Goal: Book appointment/travel/reservation

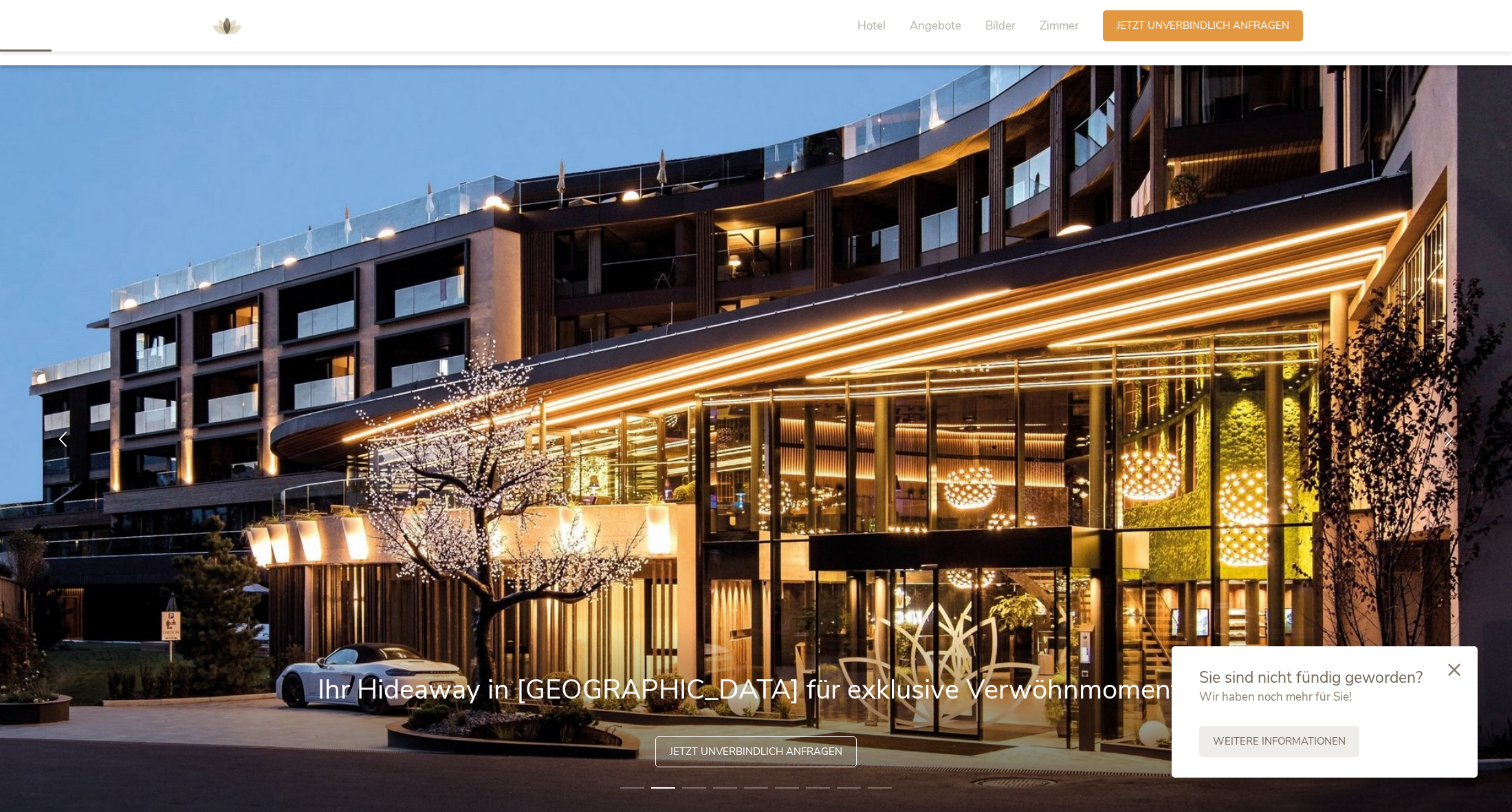
scroll to position [140, 0]
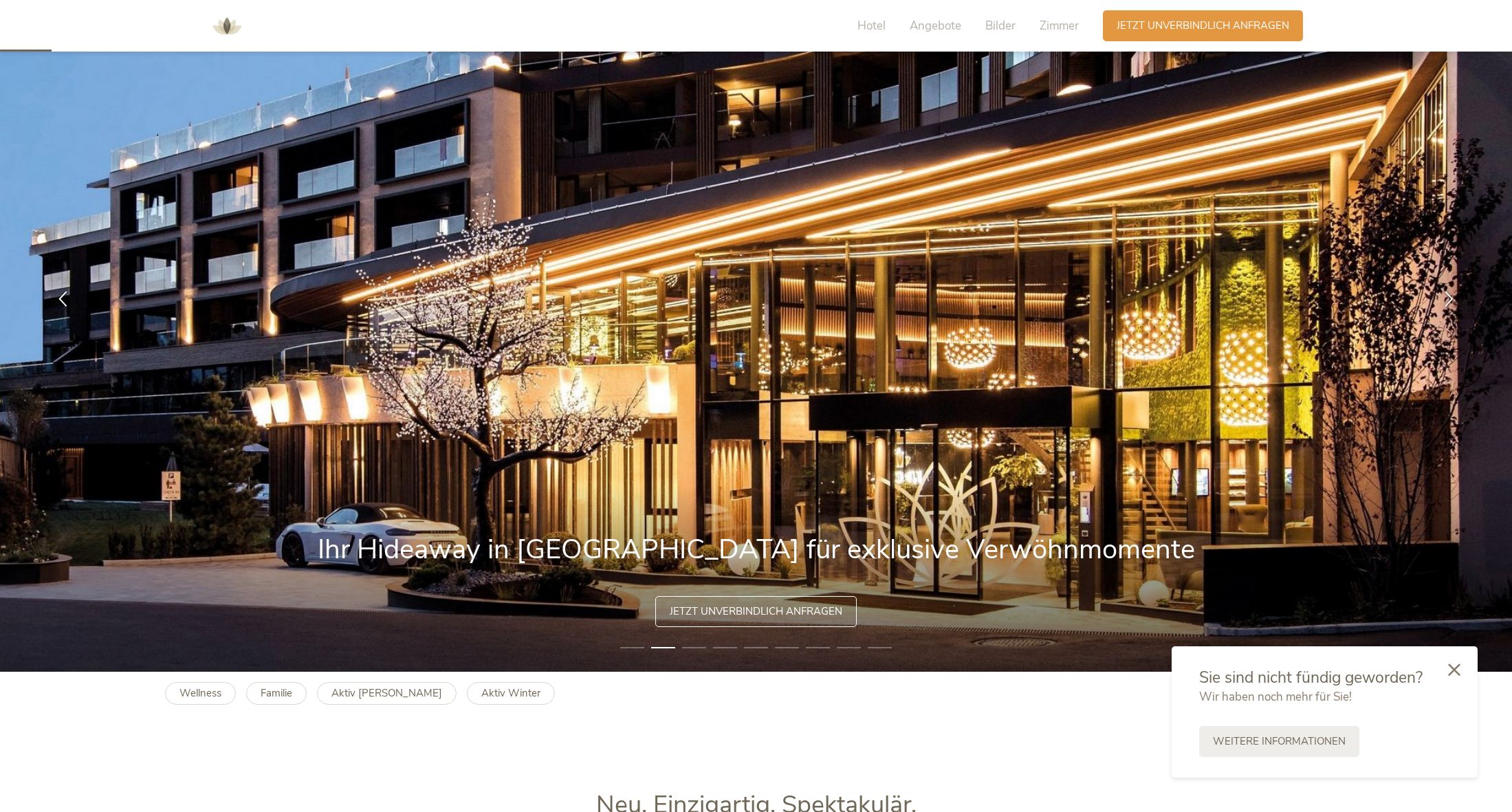
click at [708, 639] on img at bounding box center [756, 298] width 1512 height 746
click at [684, 650] on li "3" at bounding box center [694, 647] width 24 height 13
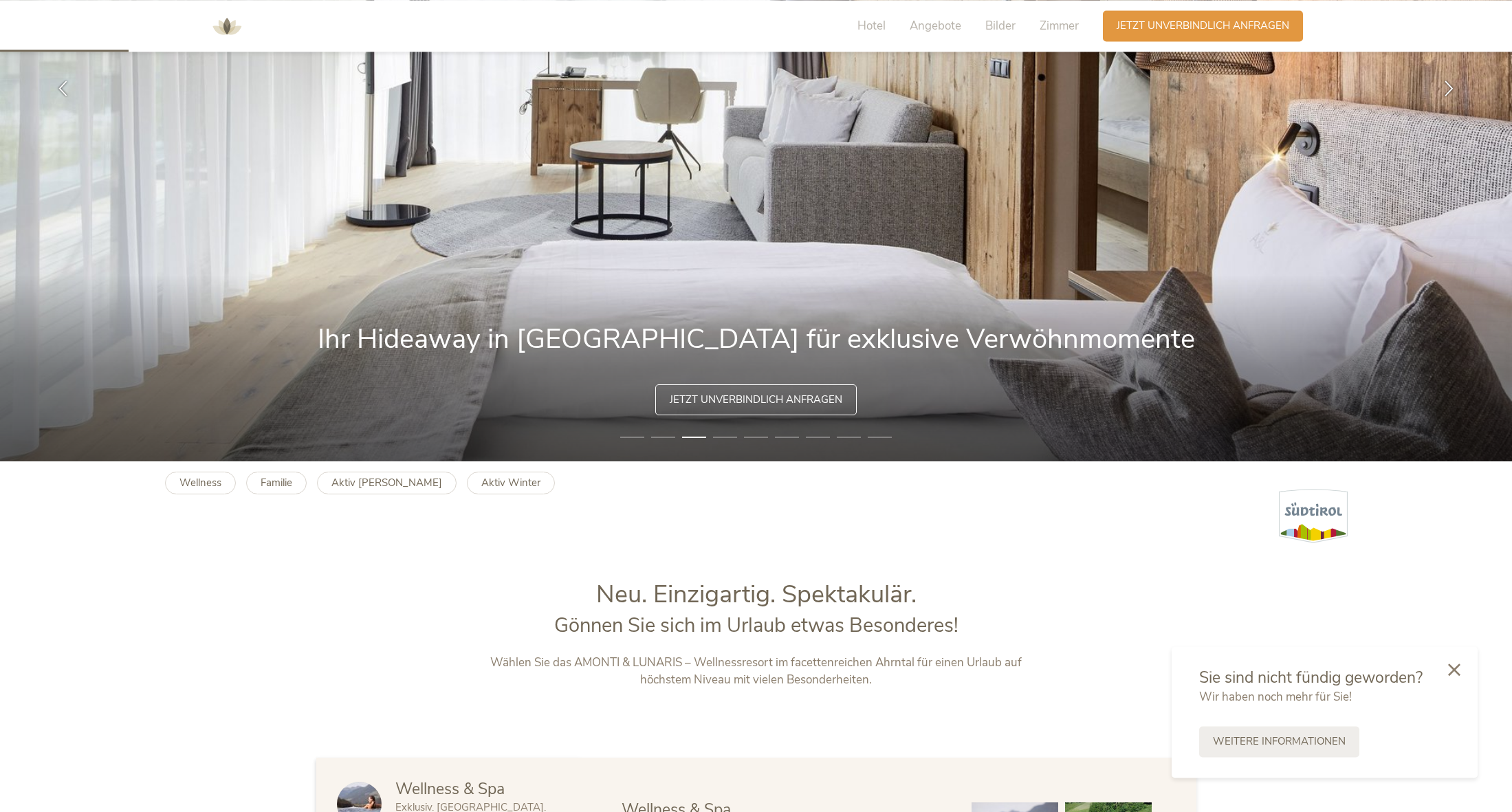
scroll to position [0, 0]
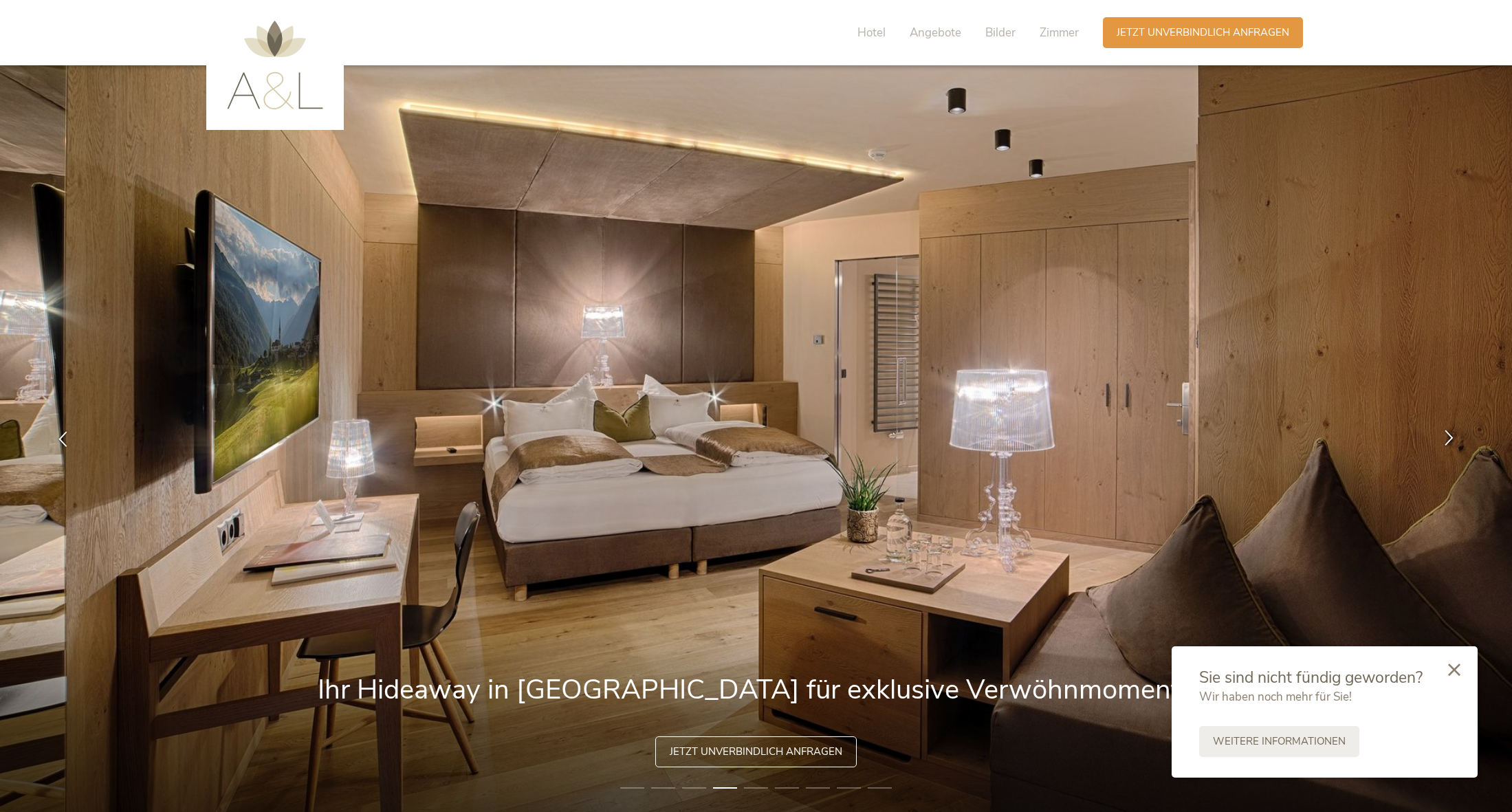
click at [1451, 444] on icon at bounding box center [1449, 437] width 16 height 16
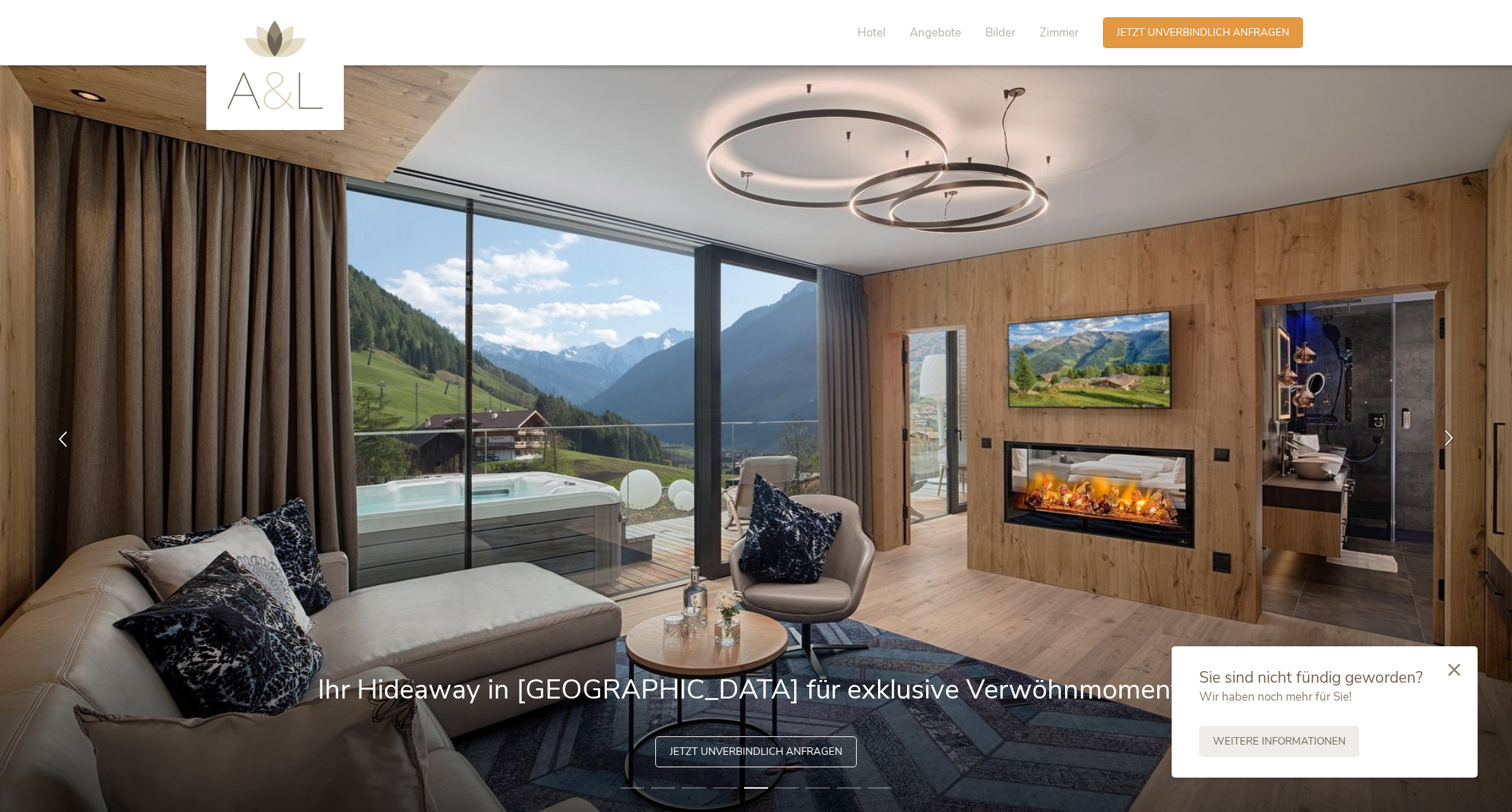
click at [1442, 441] on icon at bounding box center [1449, 437] width 16 height 16
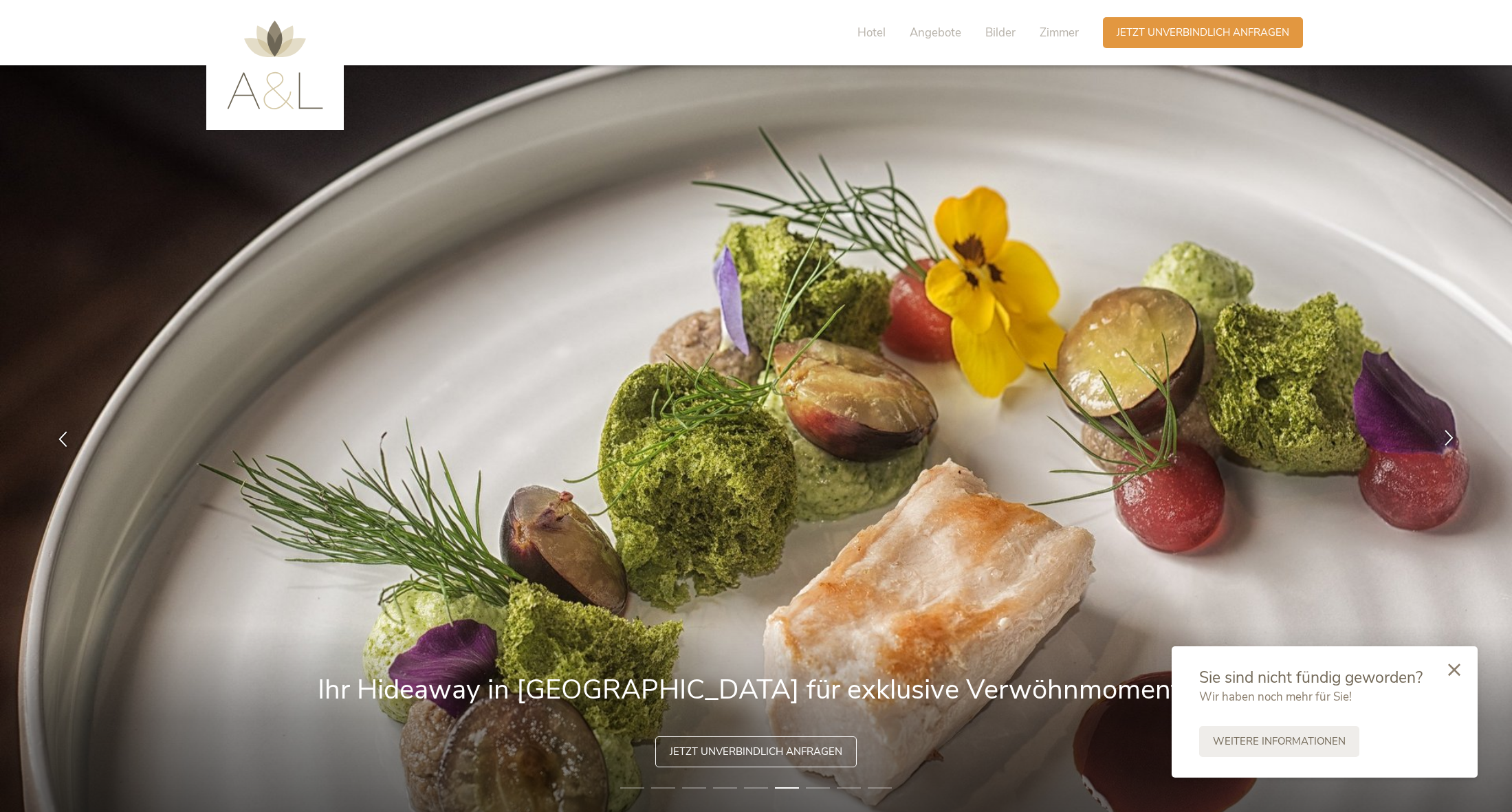
click at [1445, 438] on icon at bounding box center [1449, 437] width 16 height 16
click at [1448, 441] on icon at bounding box center [1449, 437] width 16 height 16
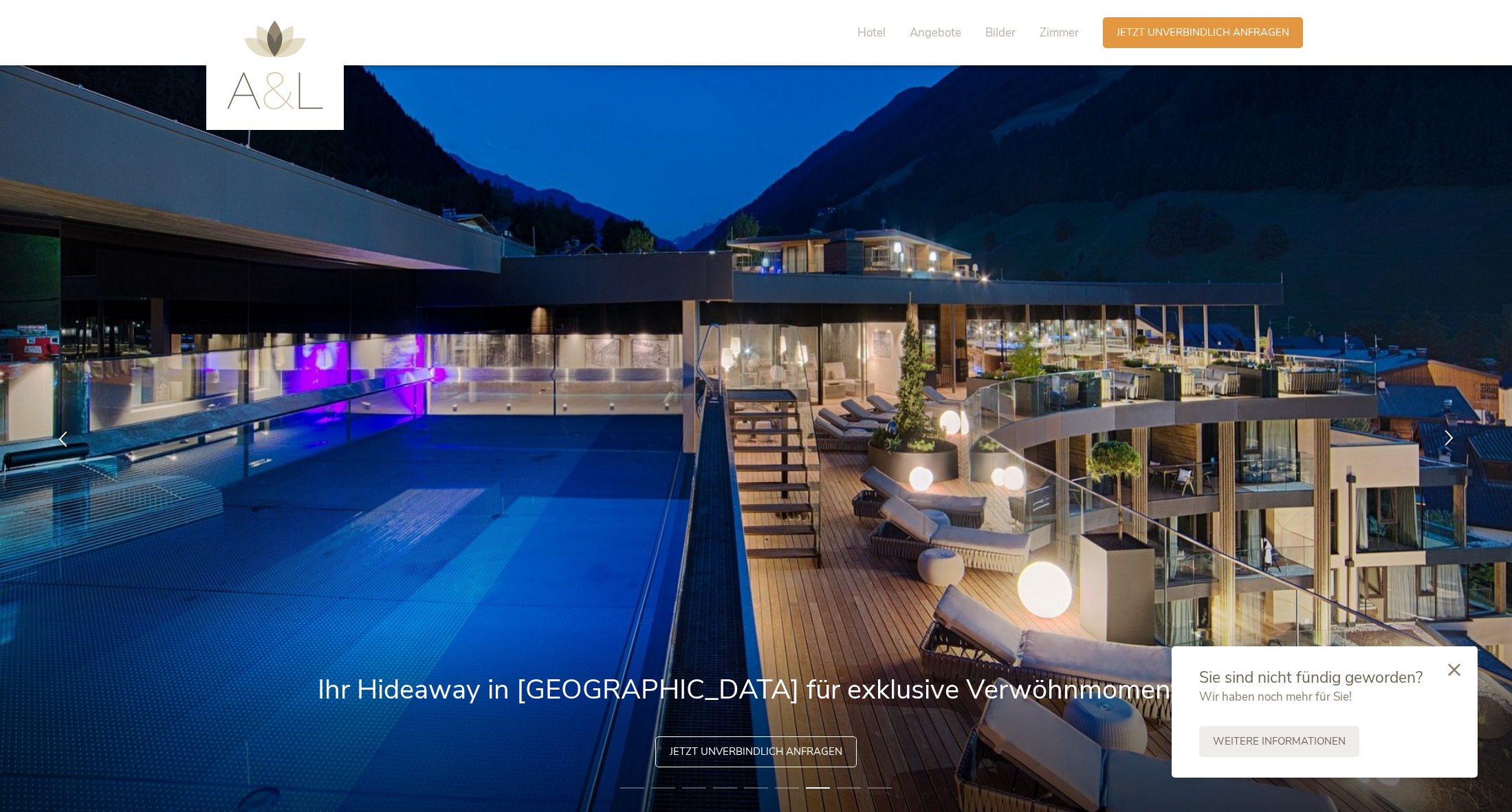
click at [1450, 441] on icon at bounding box center [1449, 437] width 16 height 16
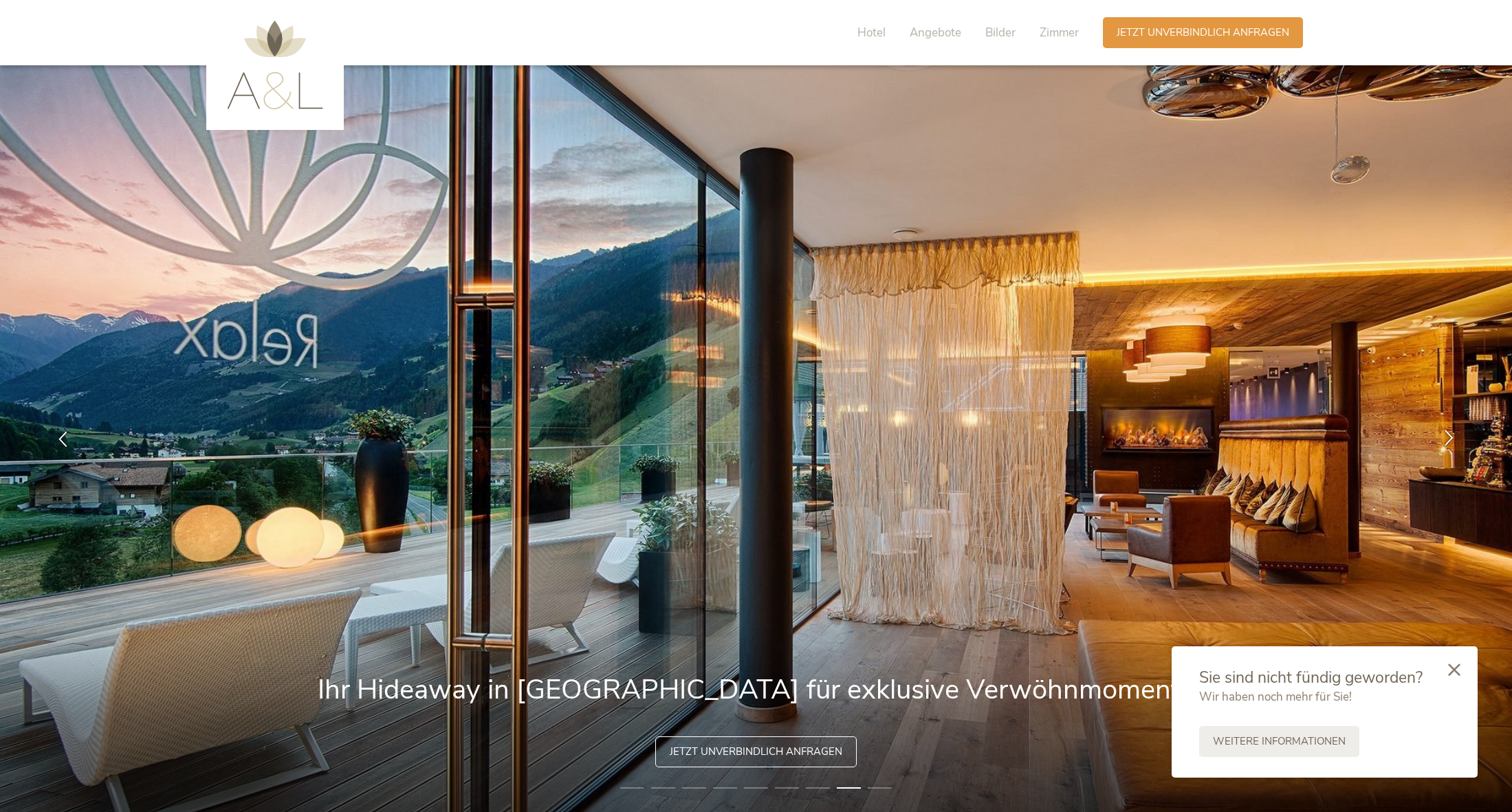
click at [1450, 441] on icon at bounding box center [1449, 437] width 16 height 16
click at [253, 64] on img at bounding box center [275, 64] width 96 height 88
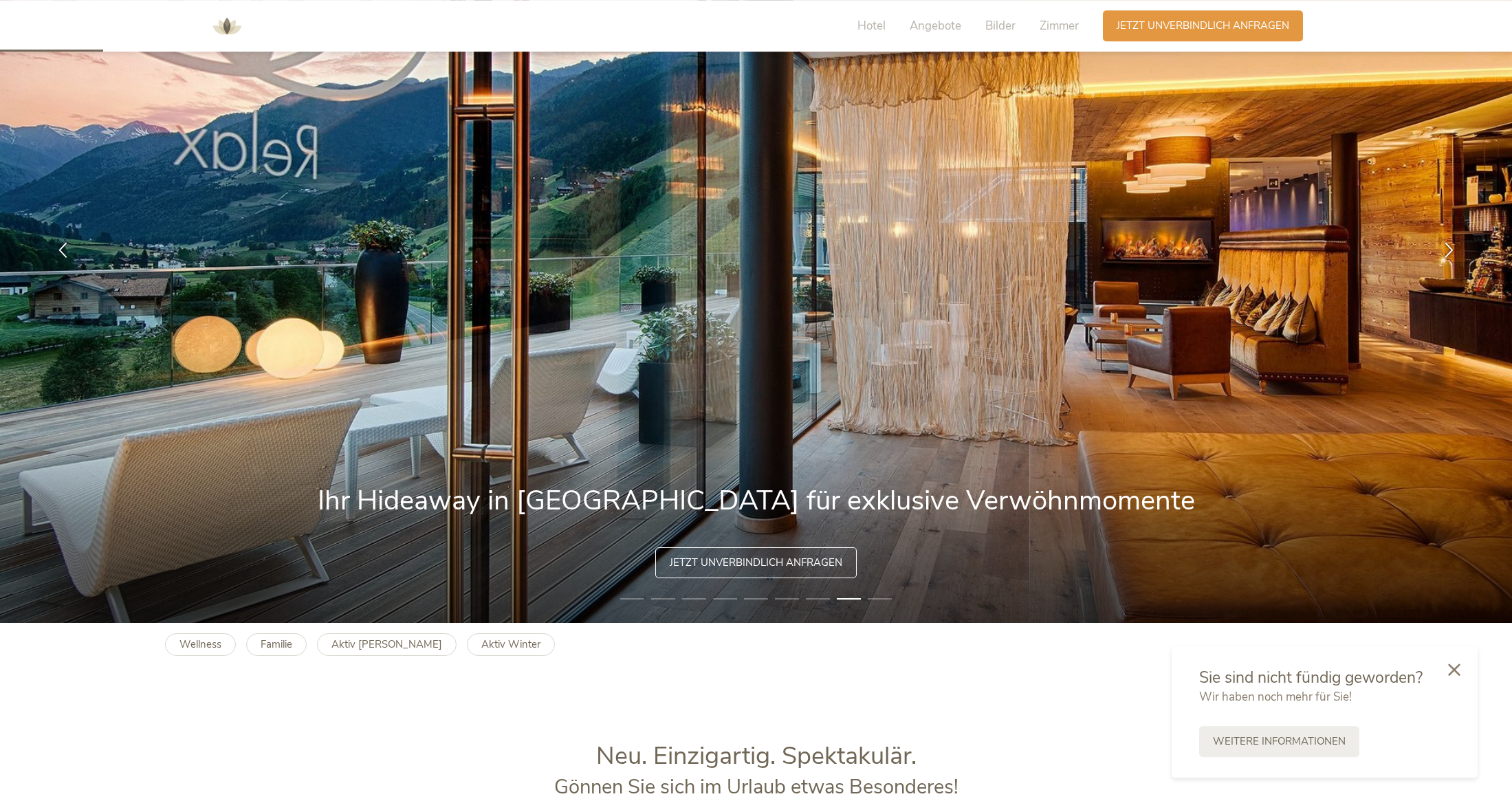
scroll to position [140, 0]
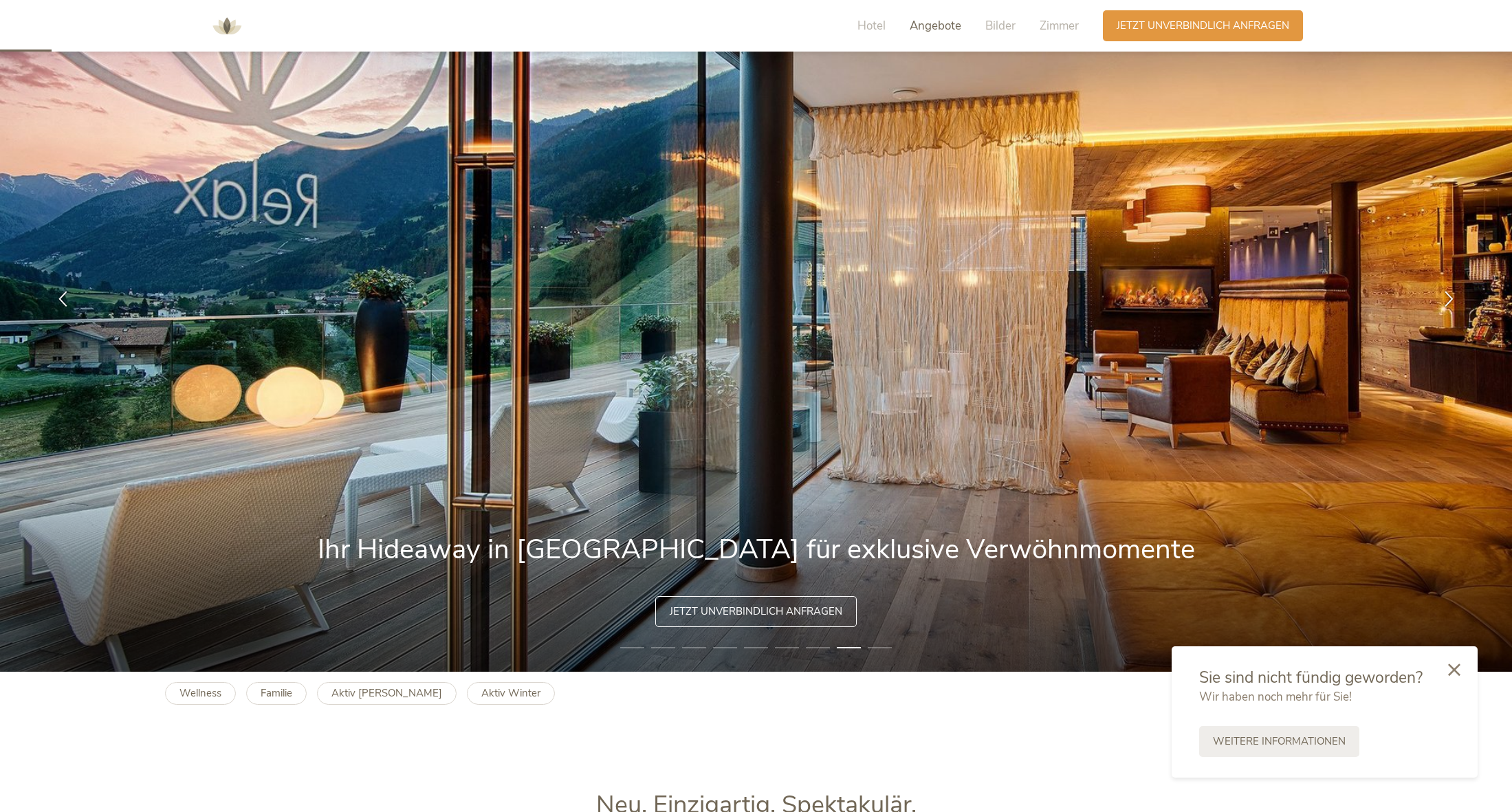
click at [928, 27] on span "Angebote" at bounding box center [935, 25] width 52 height 16
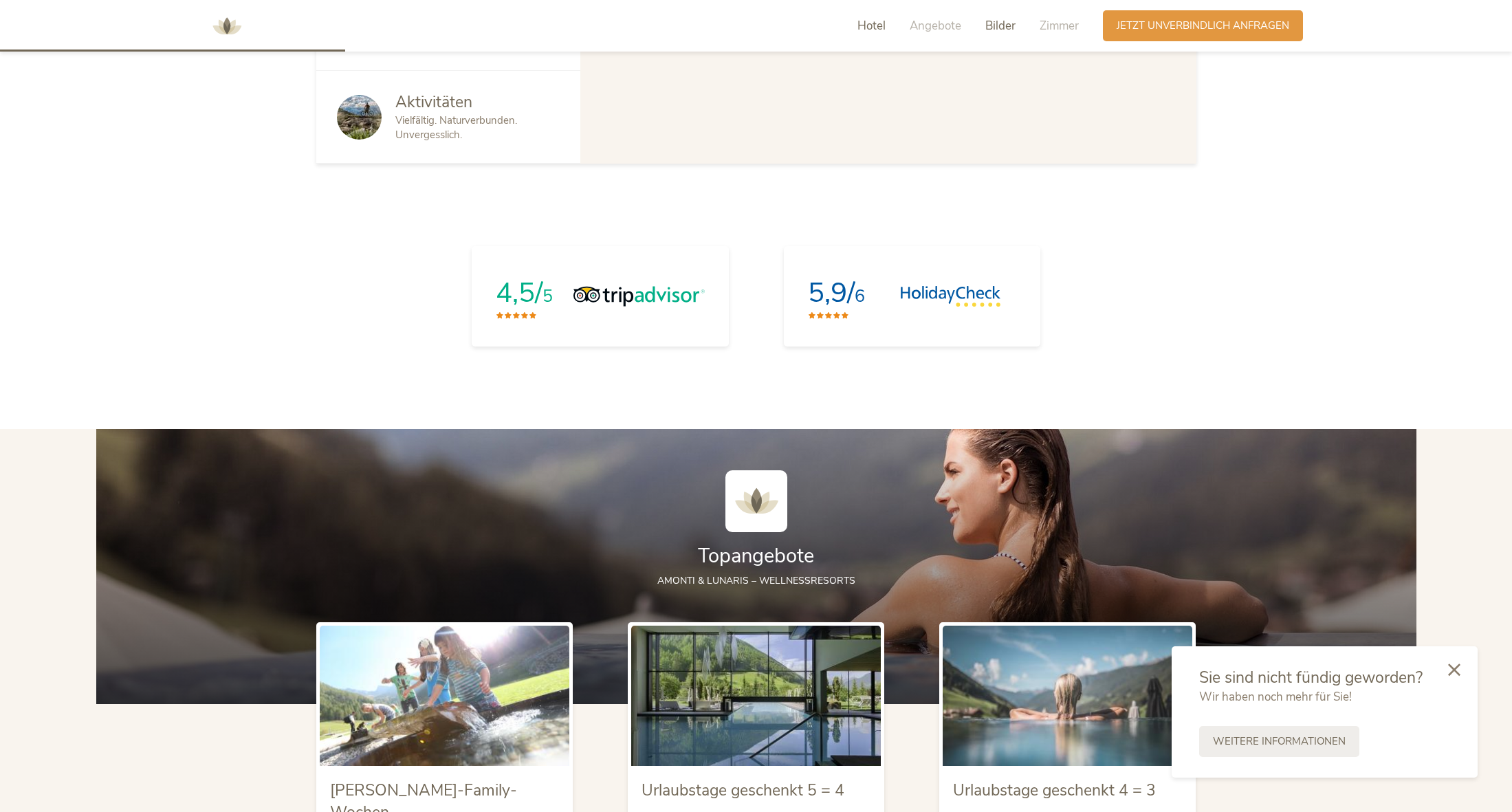
click at [991, 28] on span "Bilder" at bounding box center [1000, 25] width 30 height 16
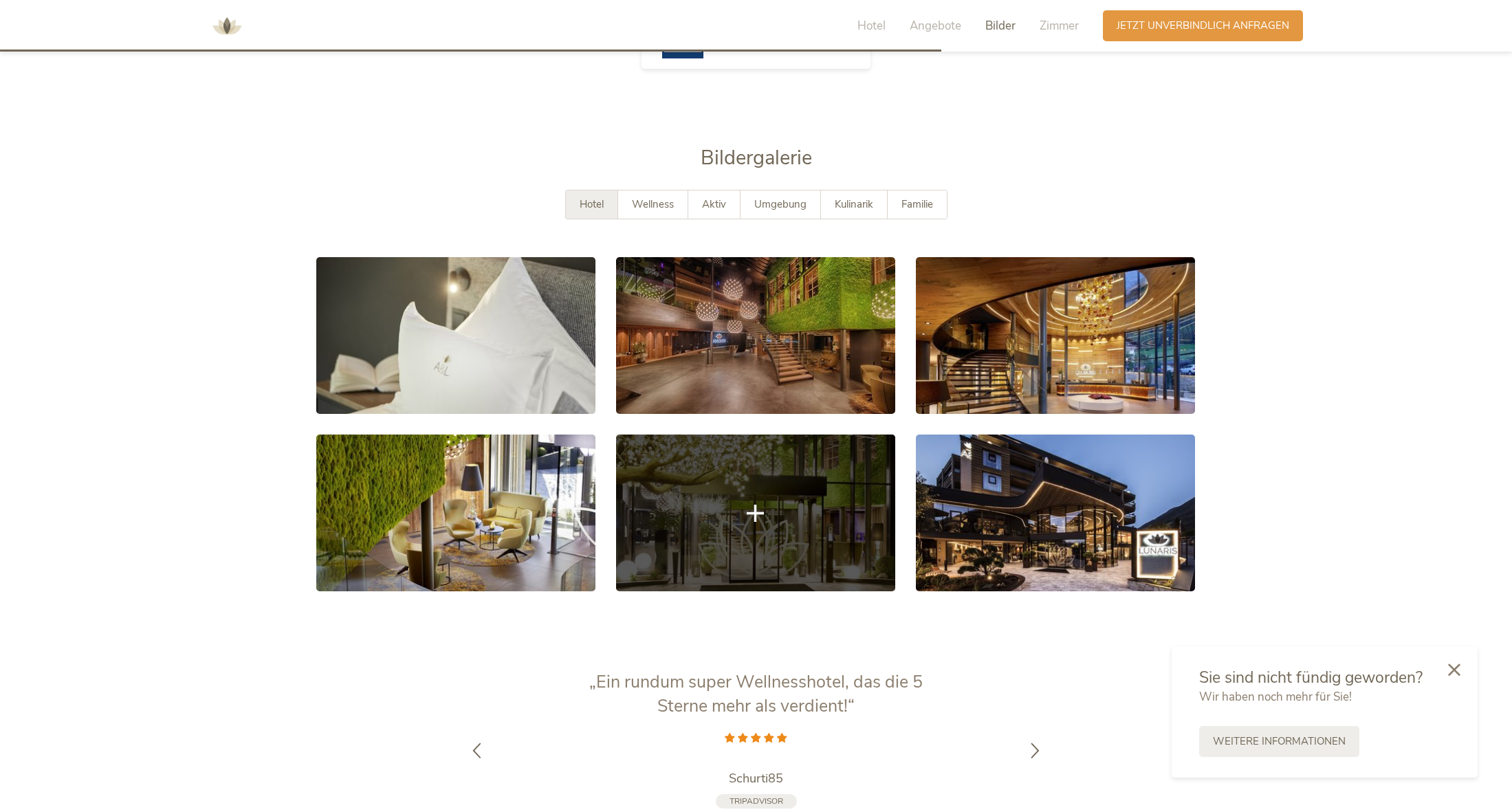
scroll to position [2672, 0]
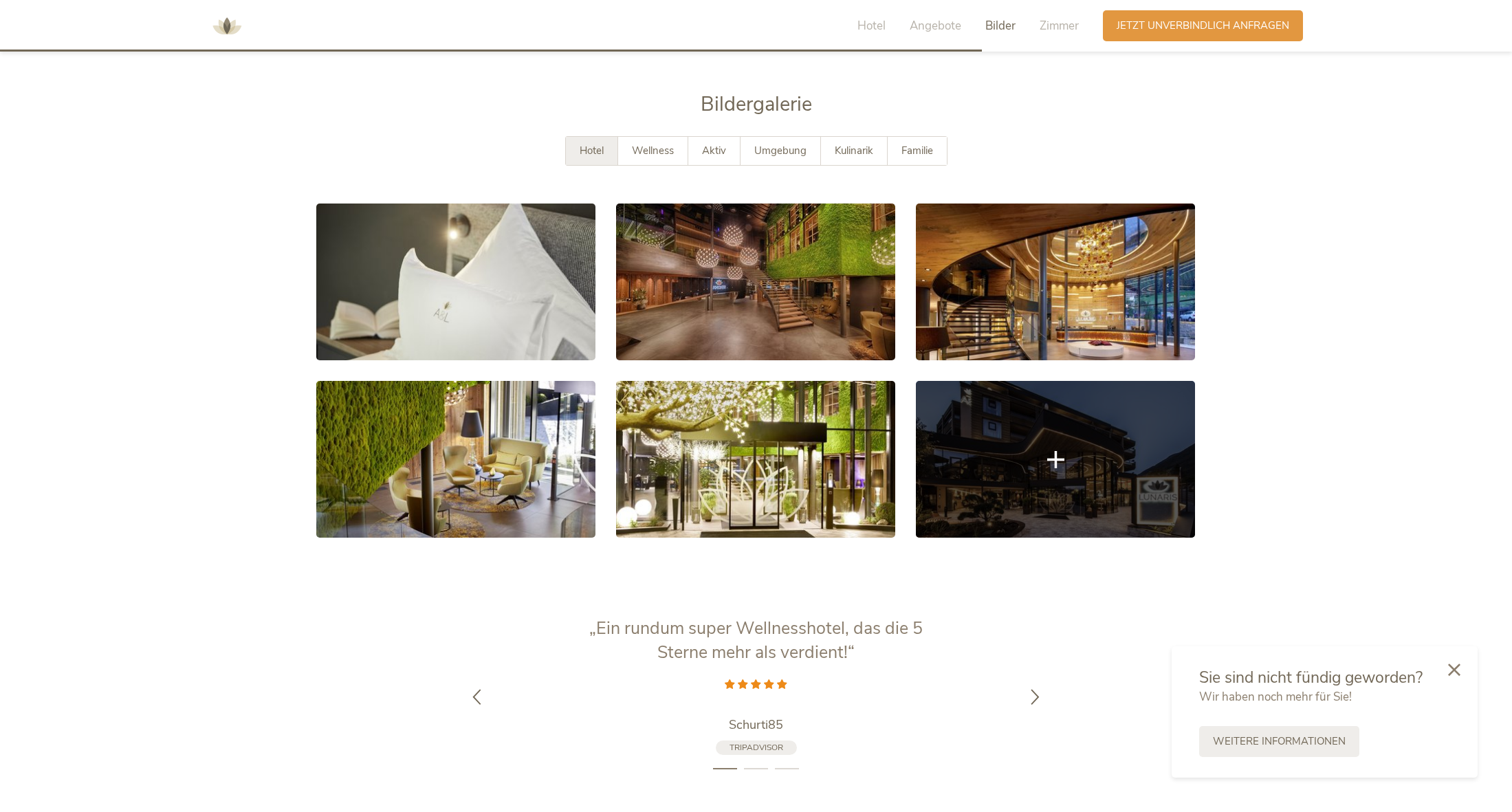
click at [1015, 407] on link at bounding box center [1056, 459] width 279 height 157
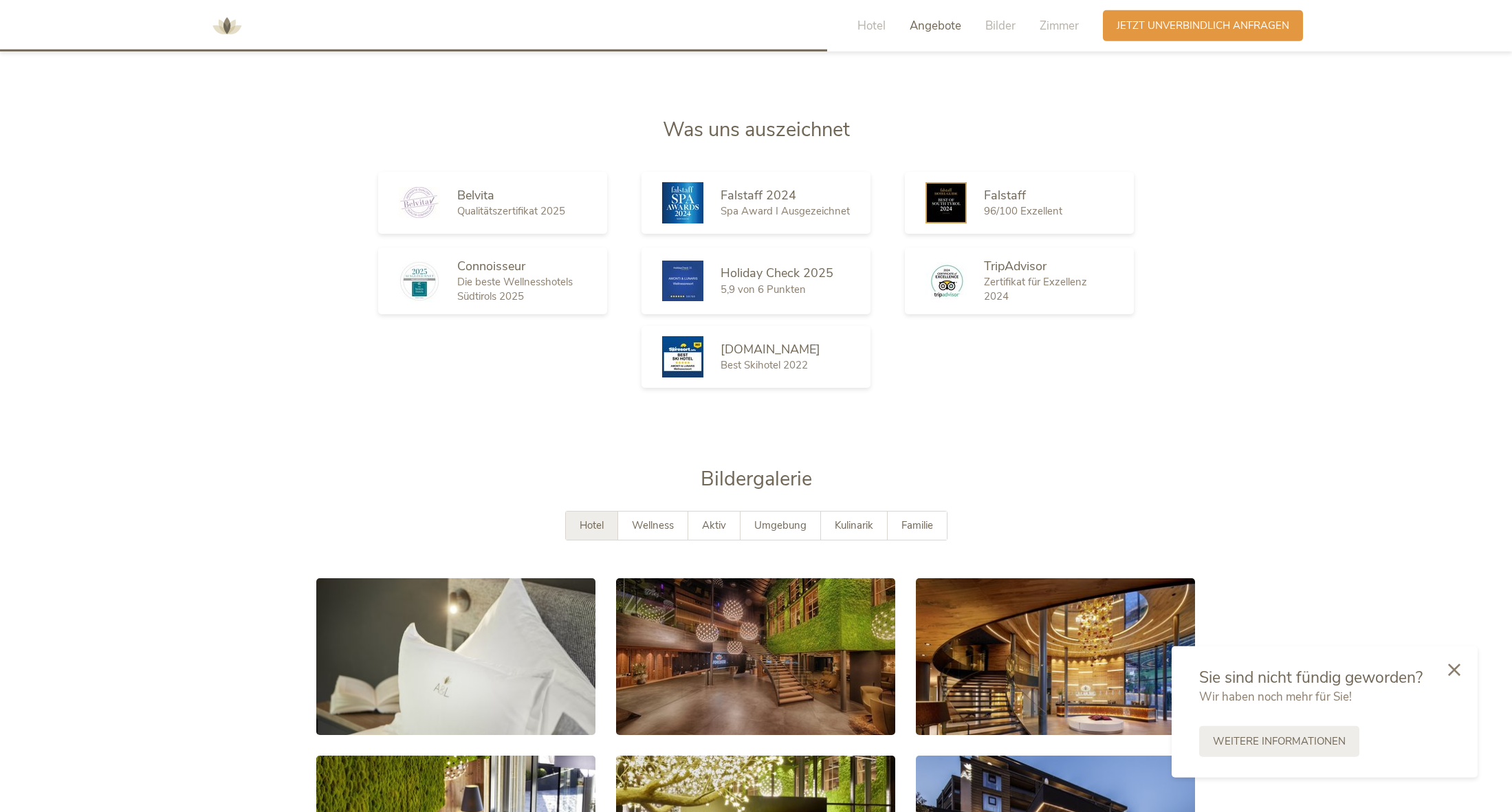
scroll to position [2251, 0]
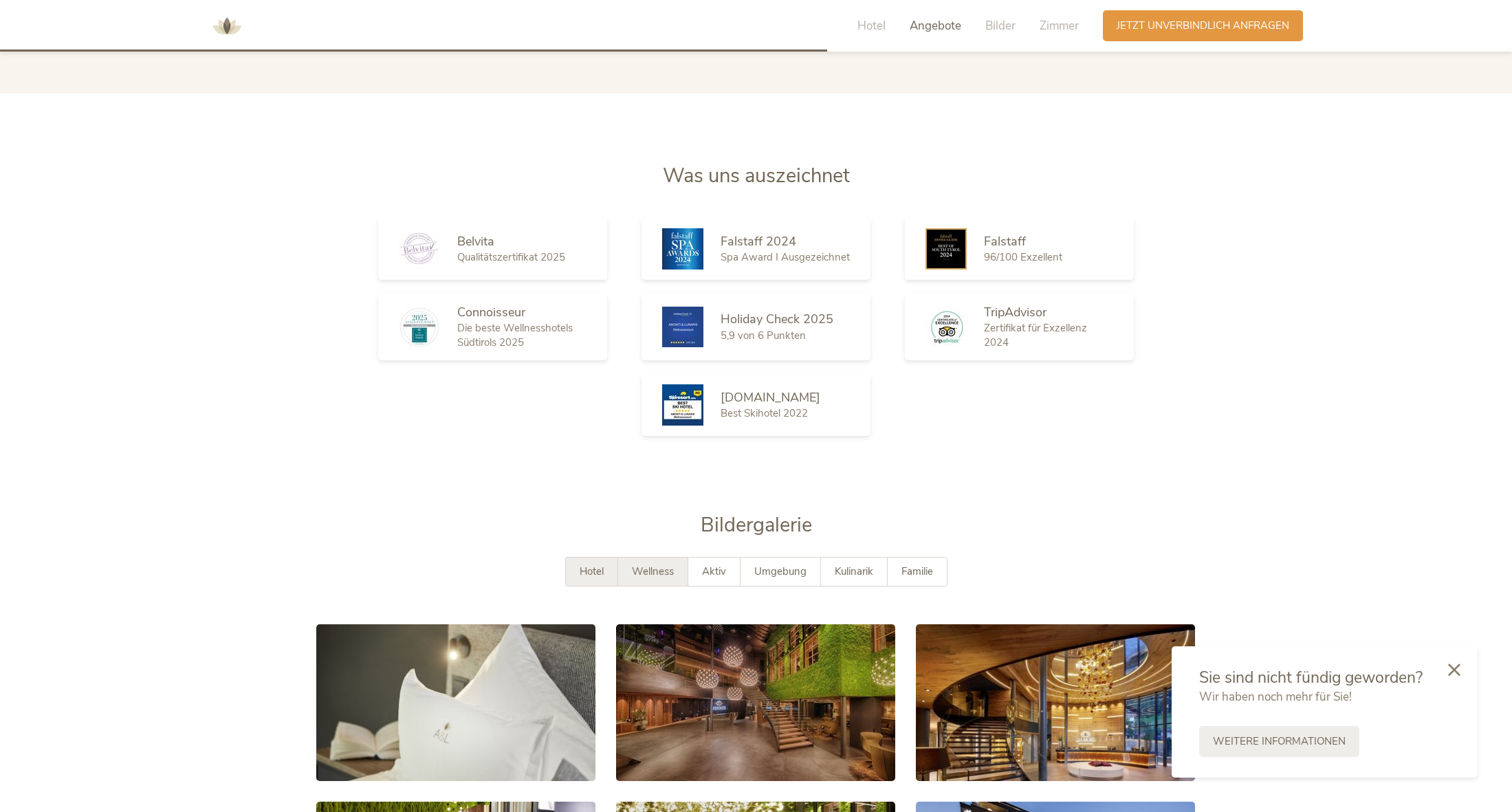
click at [627, 559] on div "Wellness" at bounding box center [653, 572] width 70 height 28
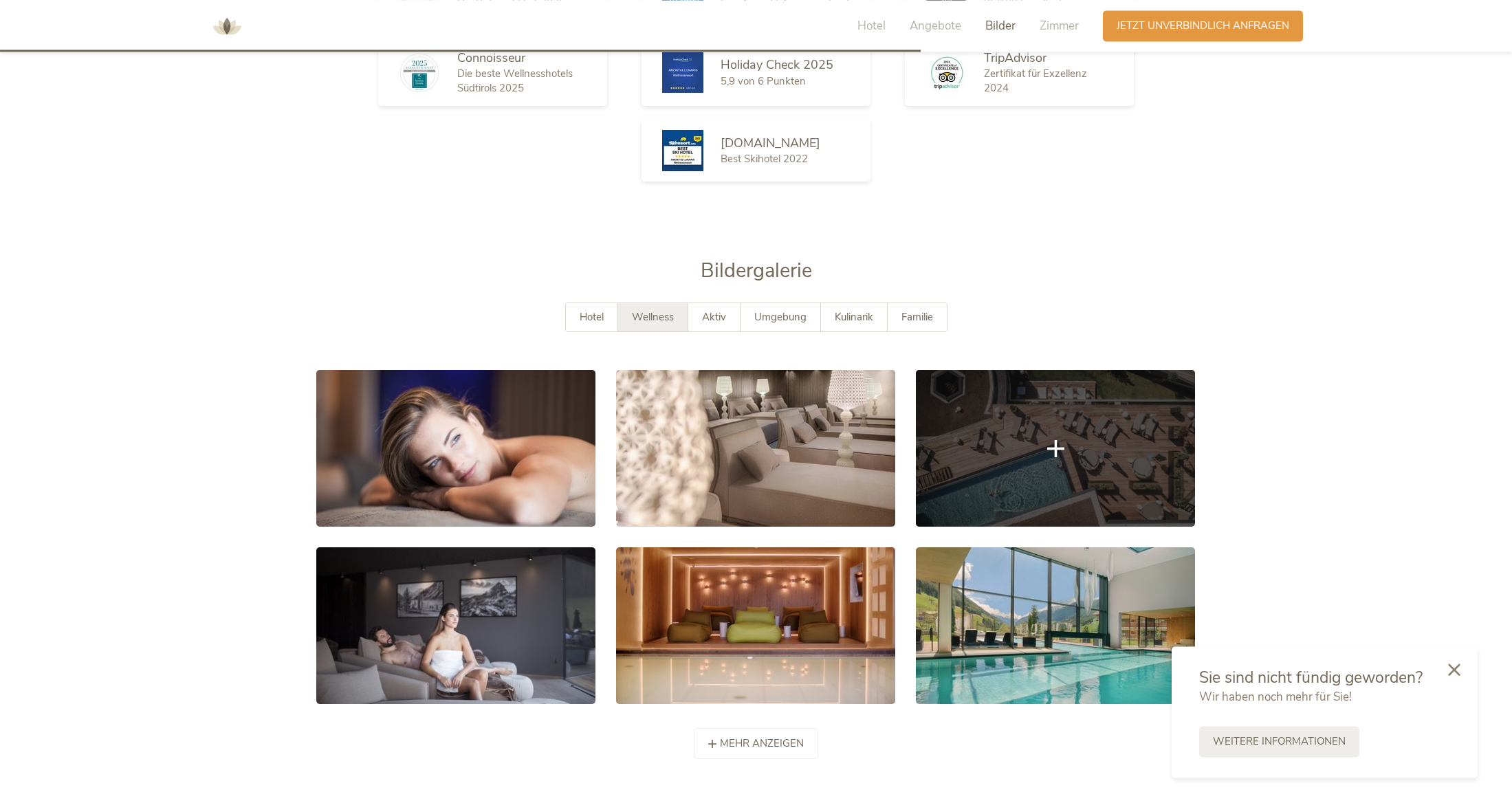
scroll to position [2531, 0]
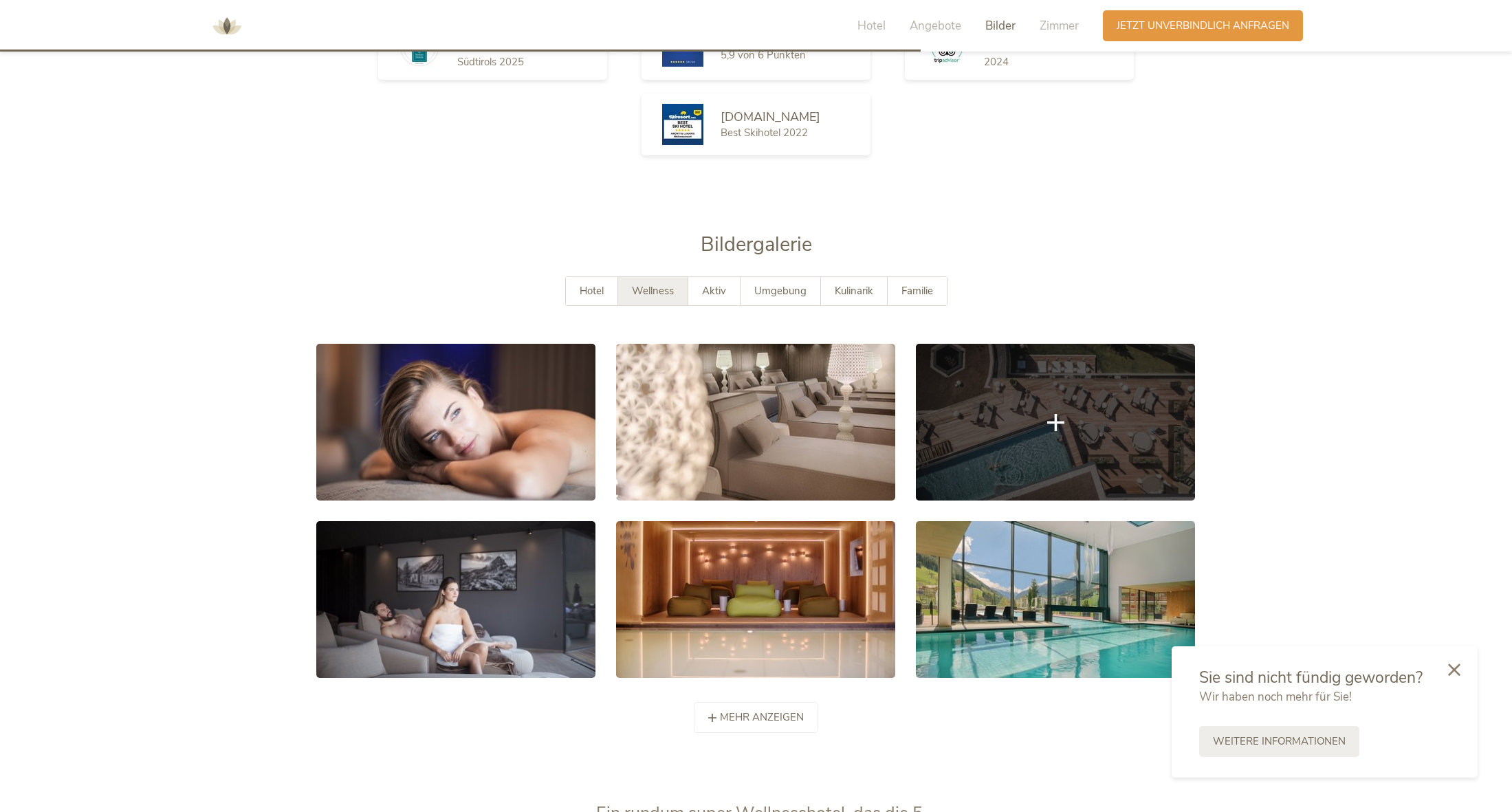
click at [980, 421] on link at bounding box center [1056, 422] width 279 height 157
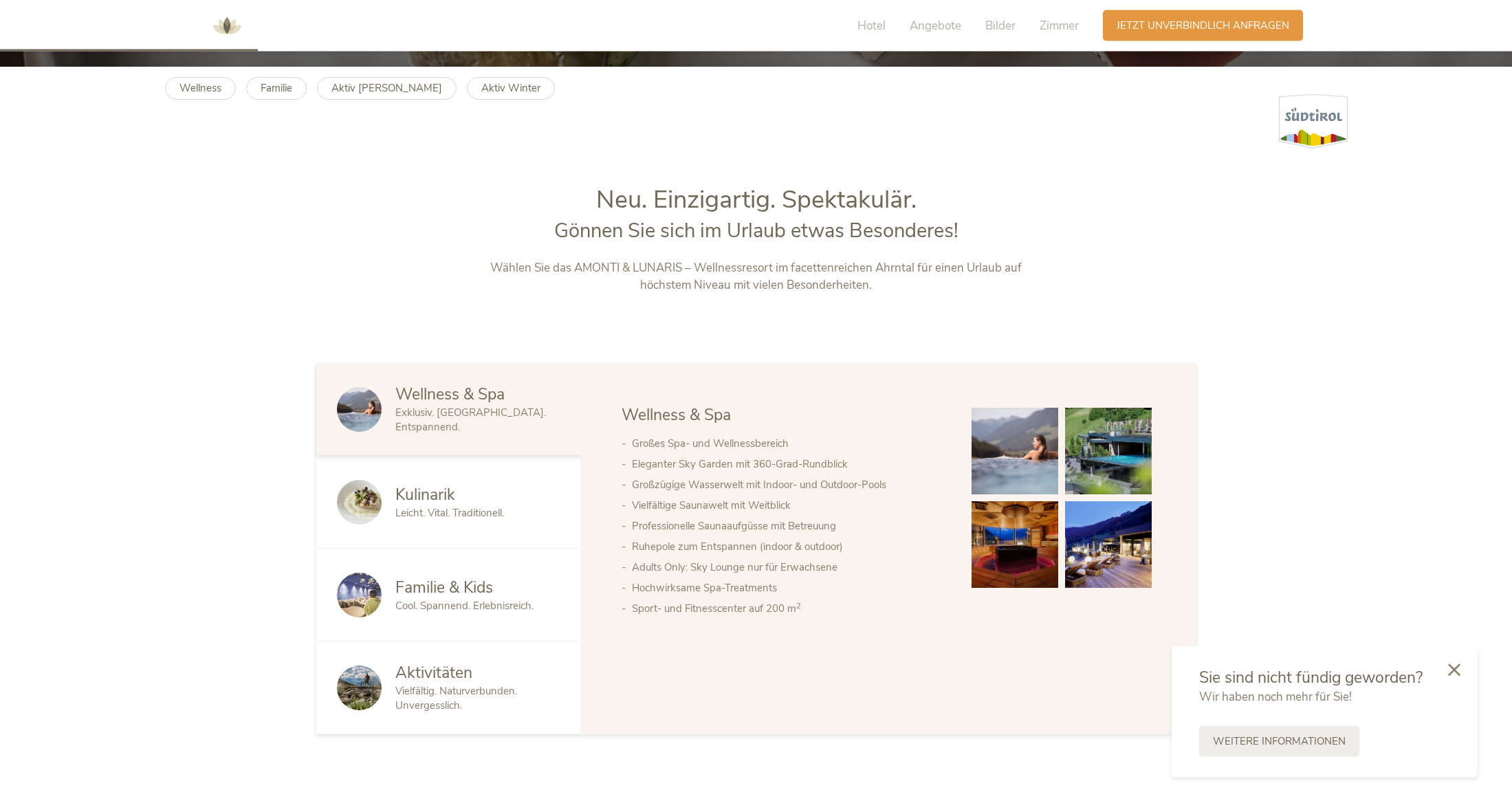
scroll to position [709, 0]
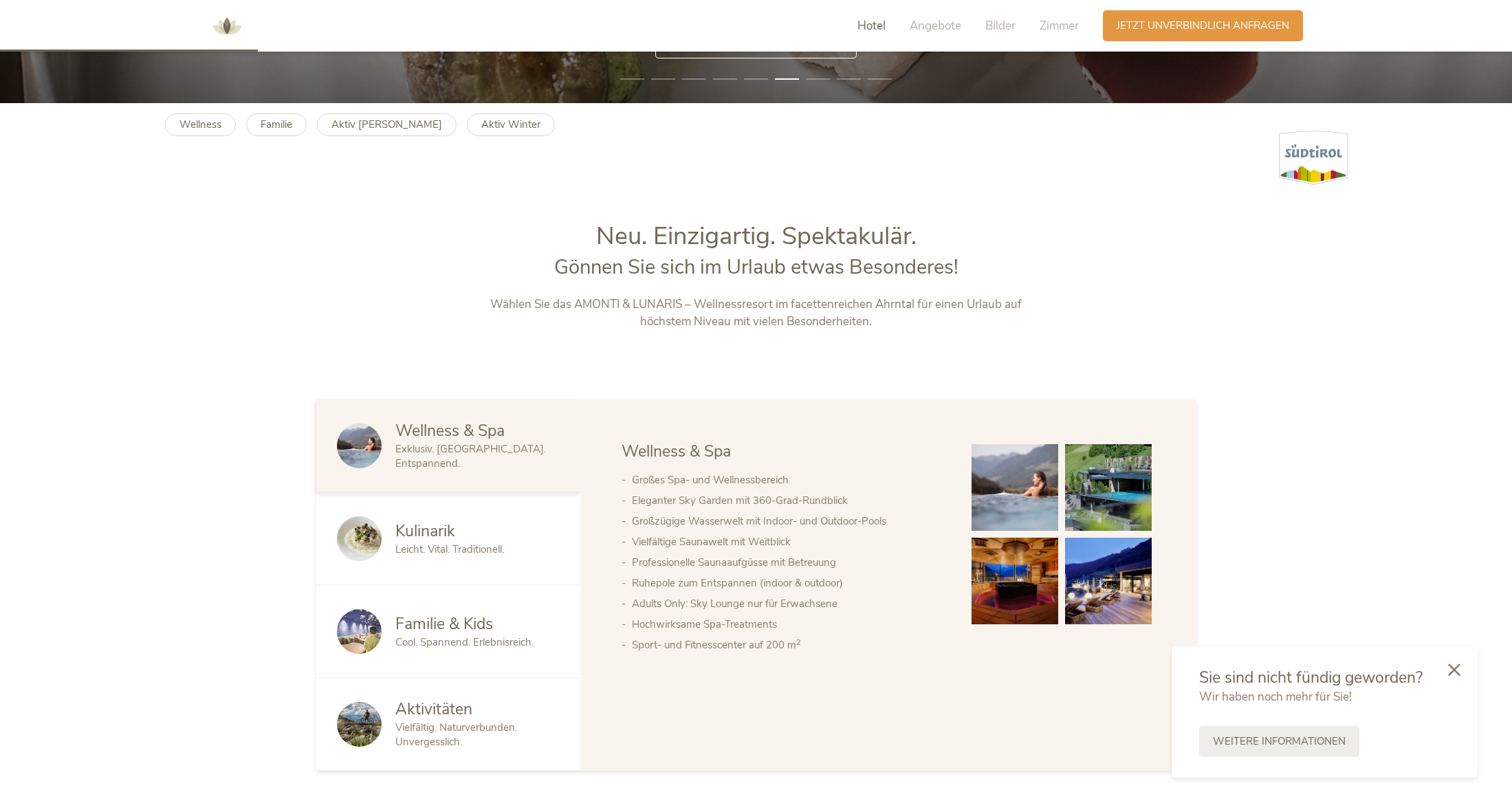
click at [879, 30] on span "Hotel" at bounding box center [872, 25] width 28 height 16
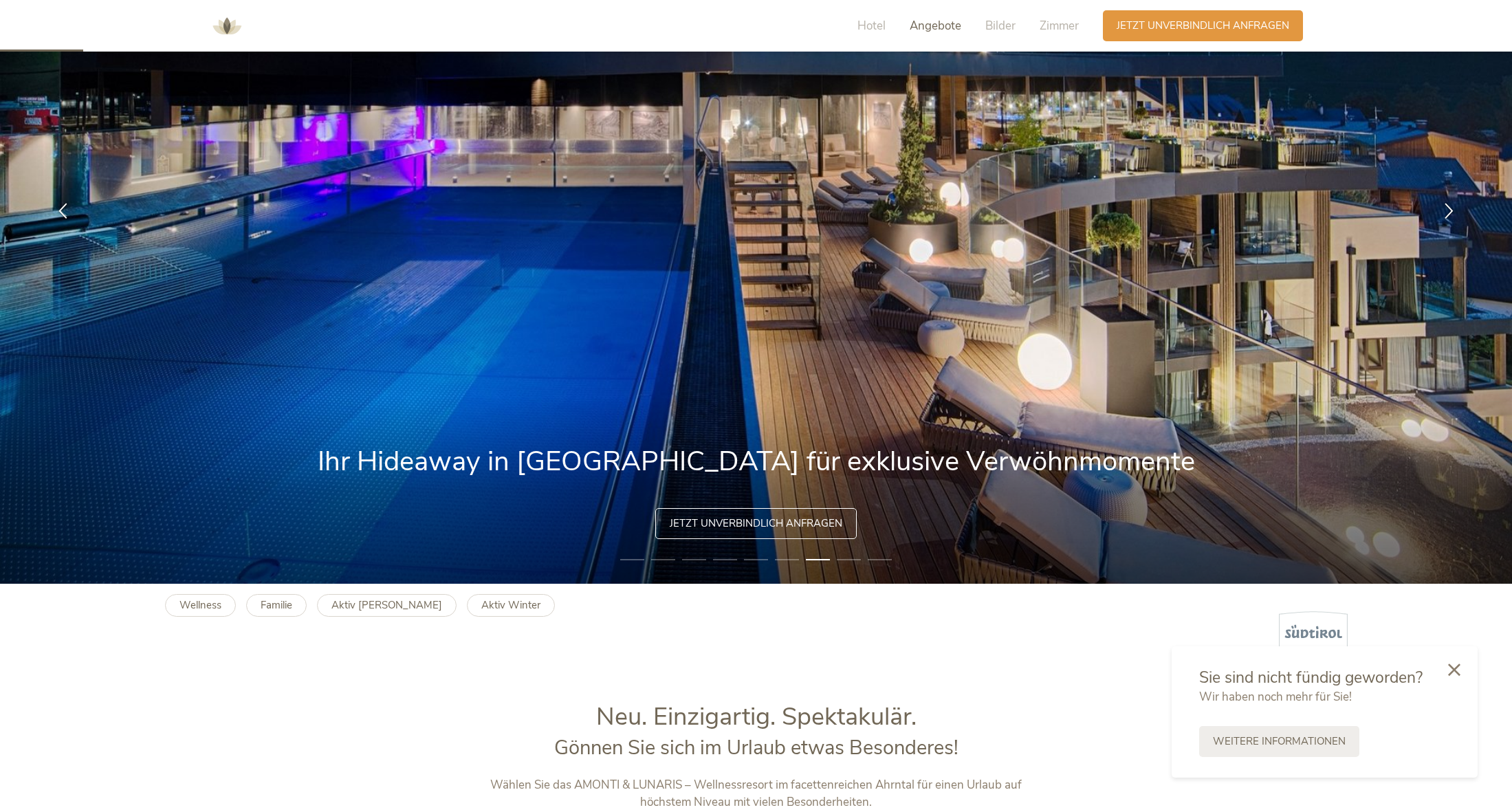
click at [934, 28] on span "Angebote" at bounding box center [935, 25] width 52 height 16
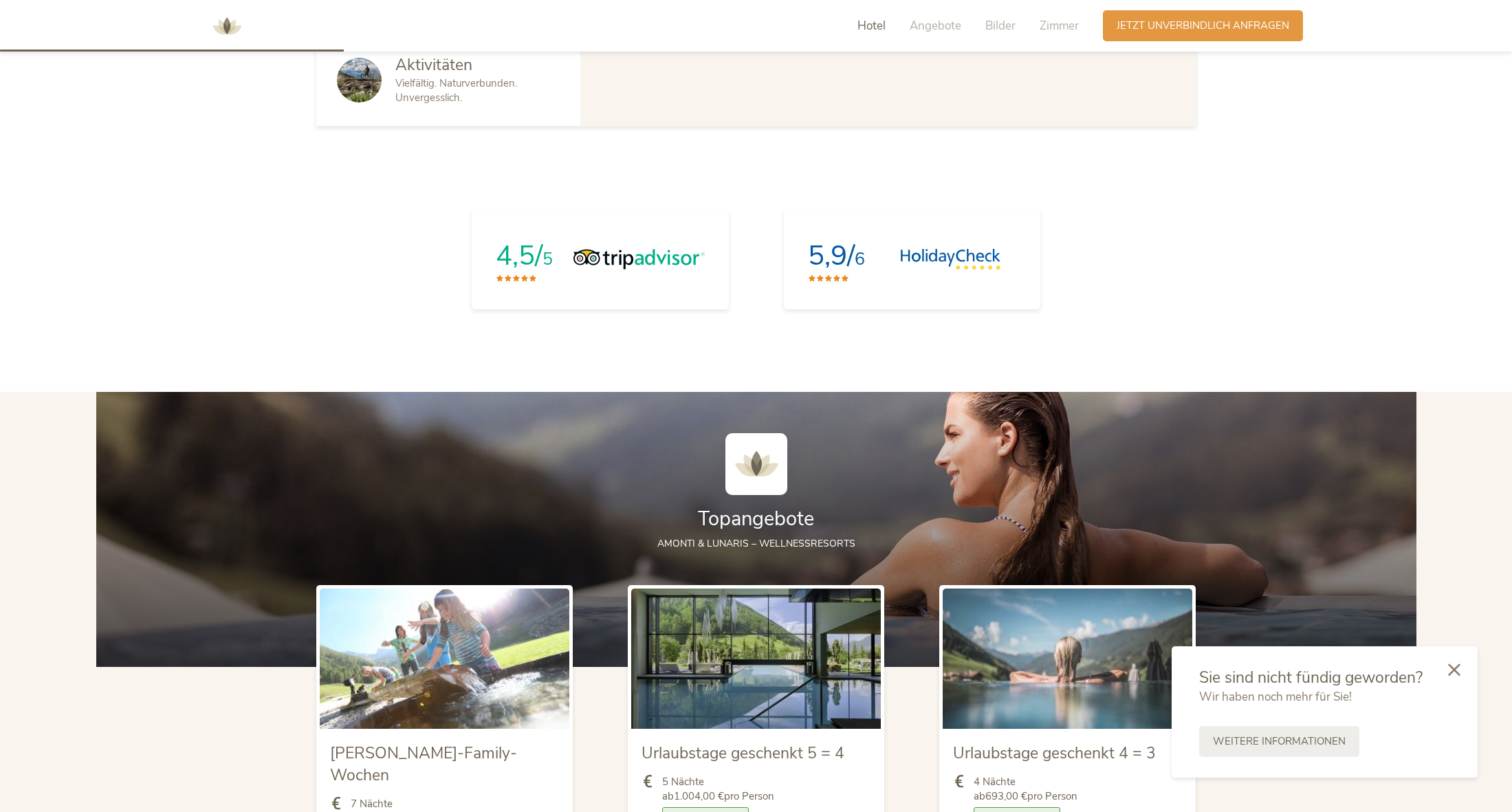
click at [876, 24] on span "Hotel" at bounding box center [872, 25] width 28 height 16
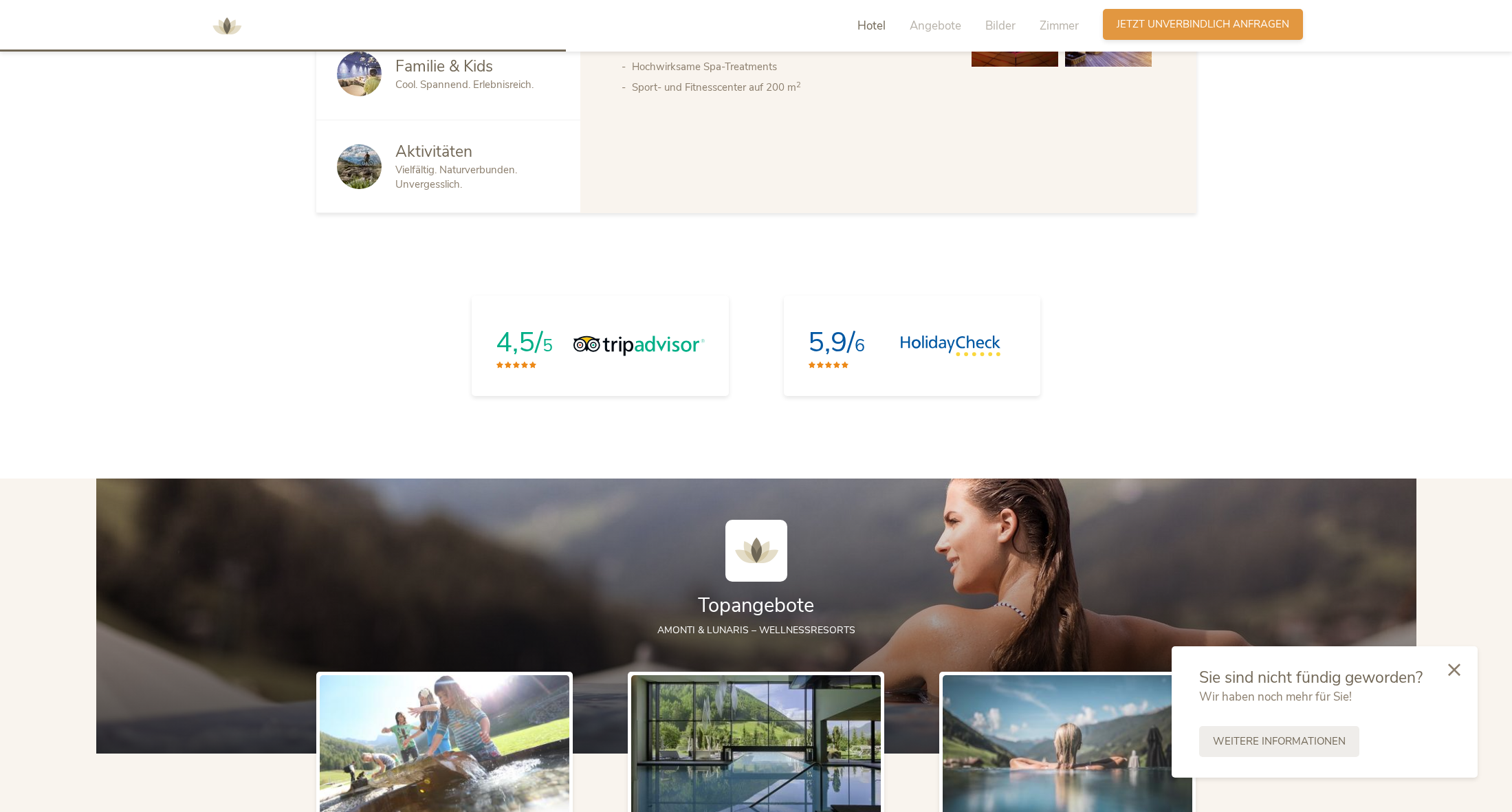
click at [1166, 21] on span "Jetzt unverbindlich anfragen" at bounding box center [1203, 24] width 173 height 14
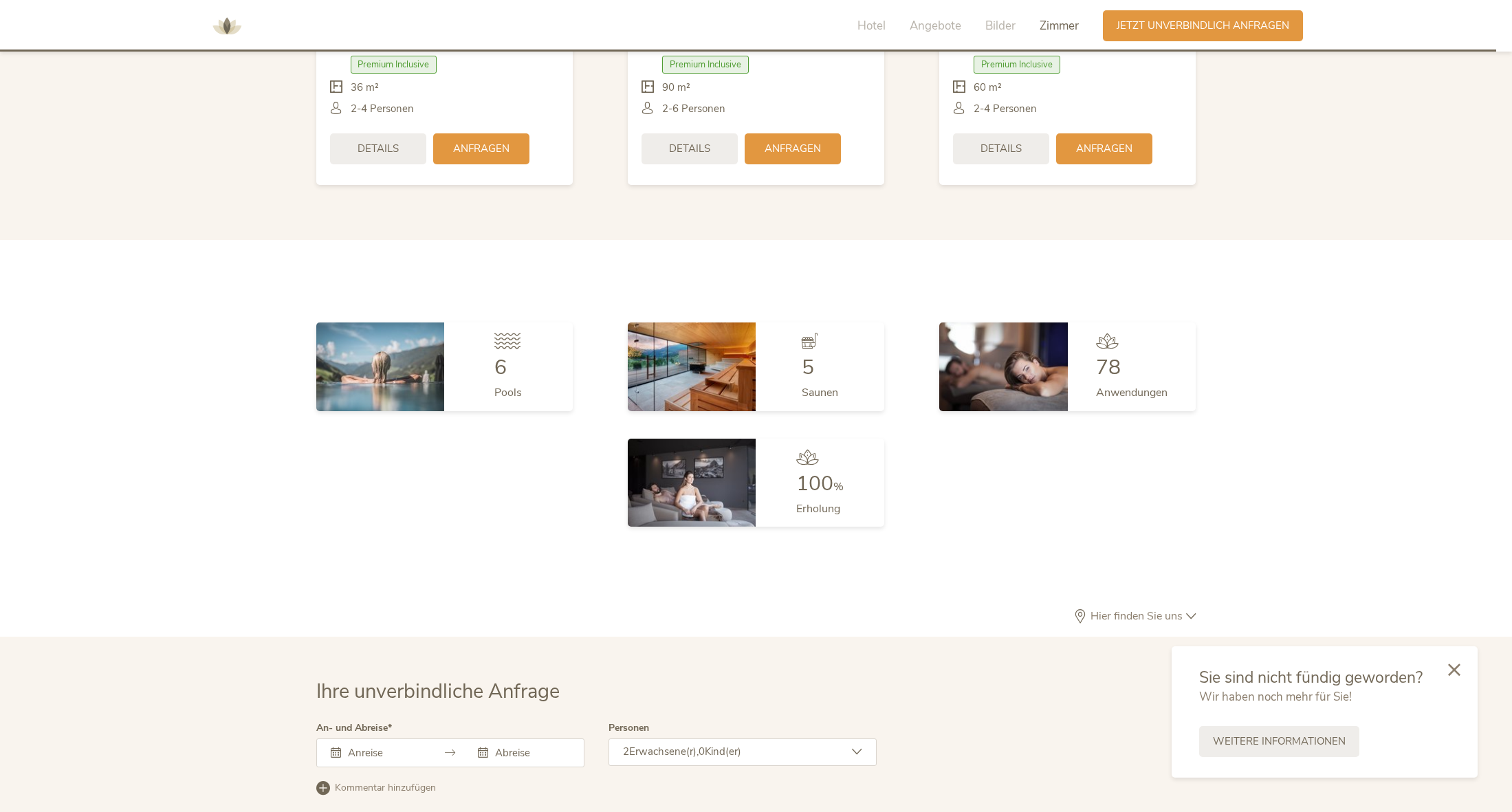
scroll to position [4160, 0]
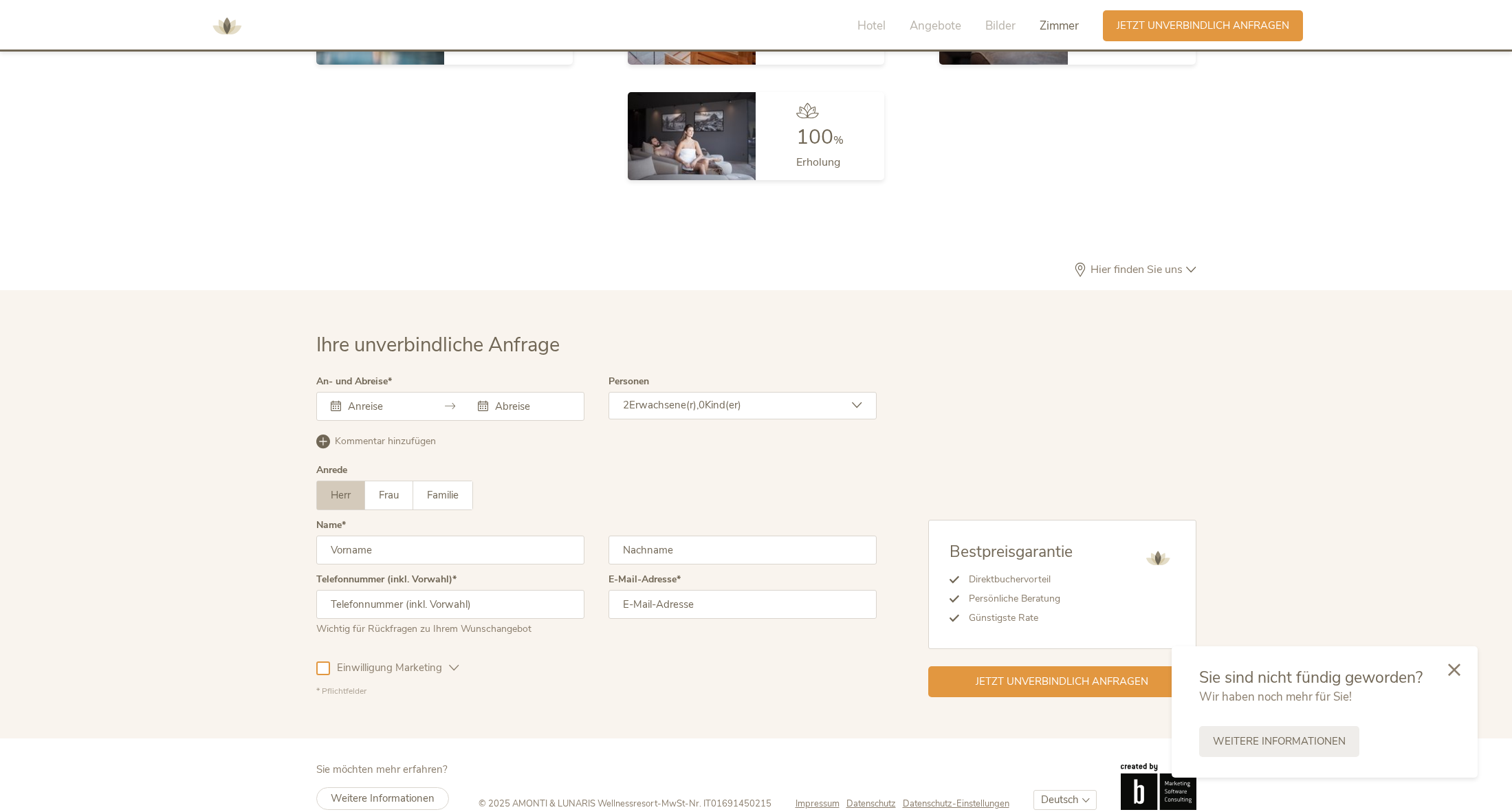
drag, startPoint x: 418, startPoint y: 389, endPoint x: 411, endPoint y: 387, distance: 7.3
click at [415, 400] on input "text" at bounding box center [383, 406] width 79 height 13
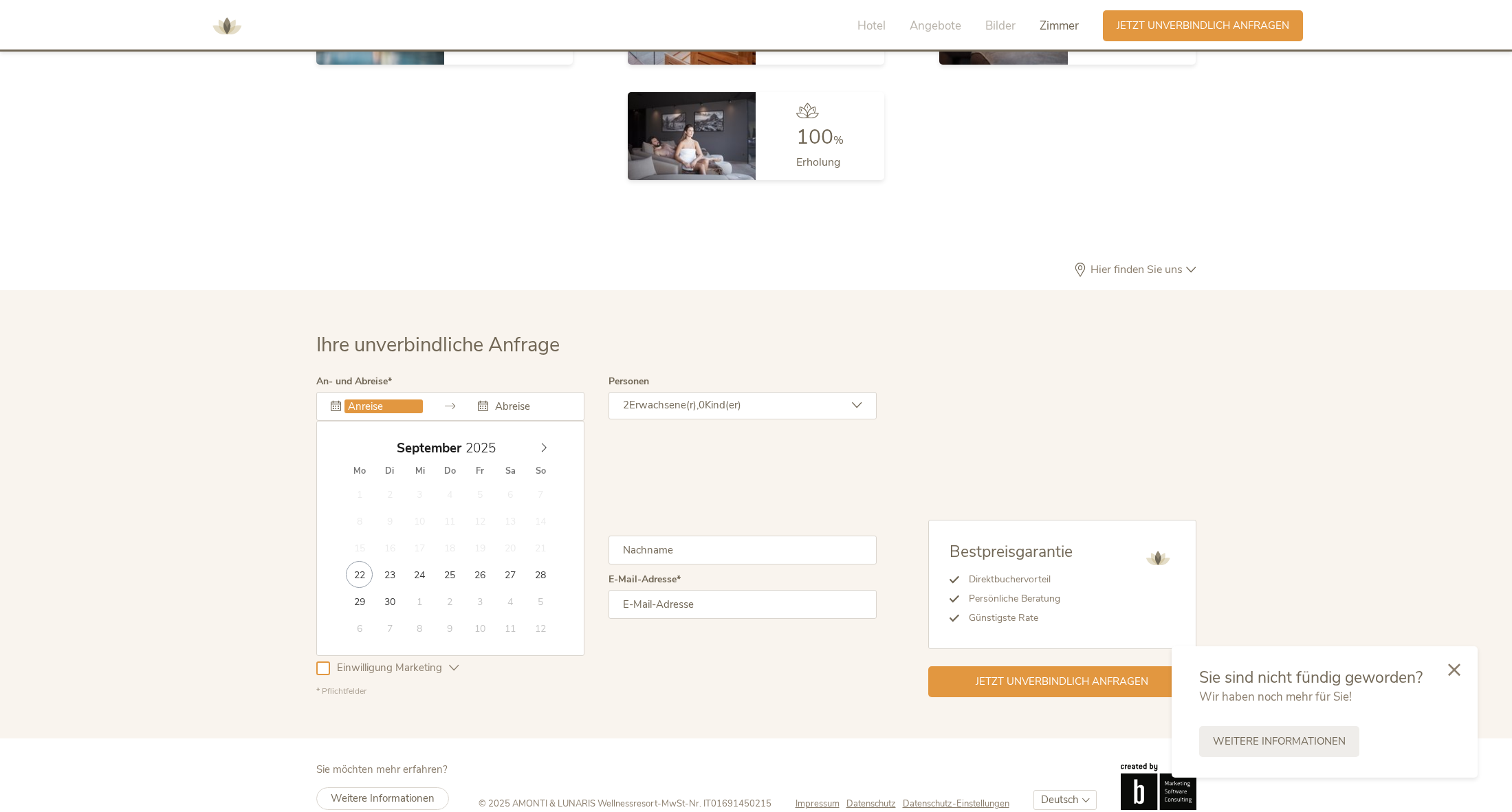
click at [409, 400] on input "text" at bounding box center [383, 406] width 79 height 13
click at [830, 443] on div "Kommentar hinzufügen Kommentar entfernen" at bounding box center [596, 448] width 560 height 35
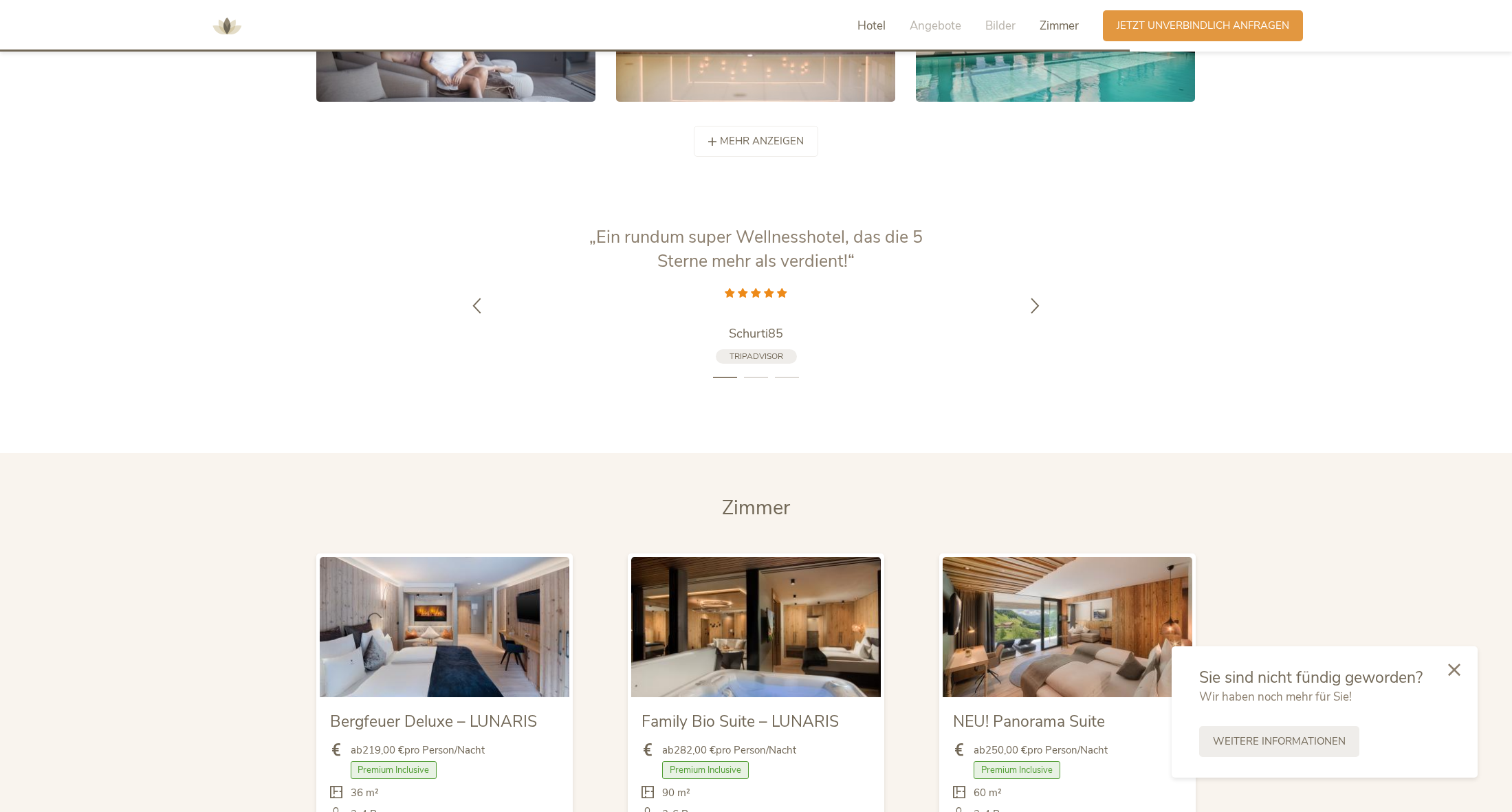
click at [876, 26] on span "Hotel" at bounding box center [872, 25] width 28 height 16
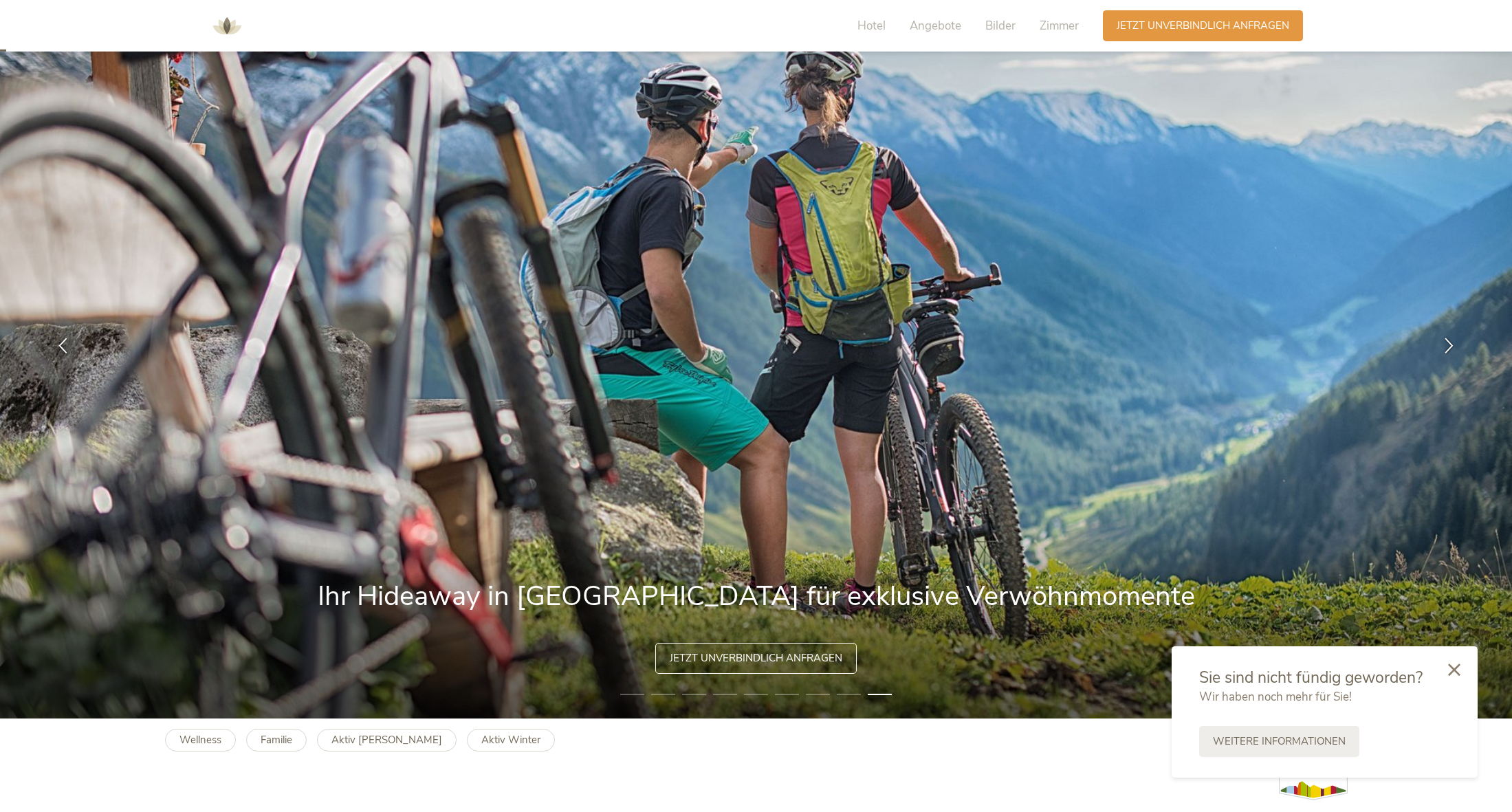
scroll to position [18, 0]
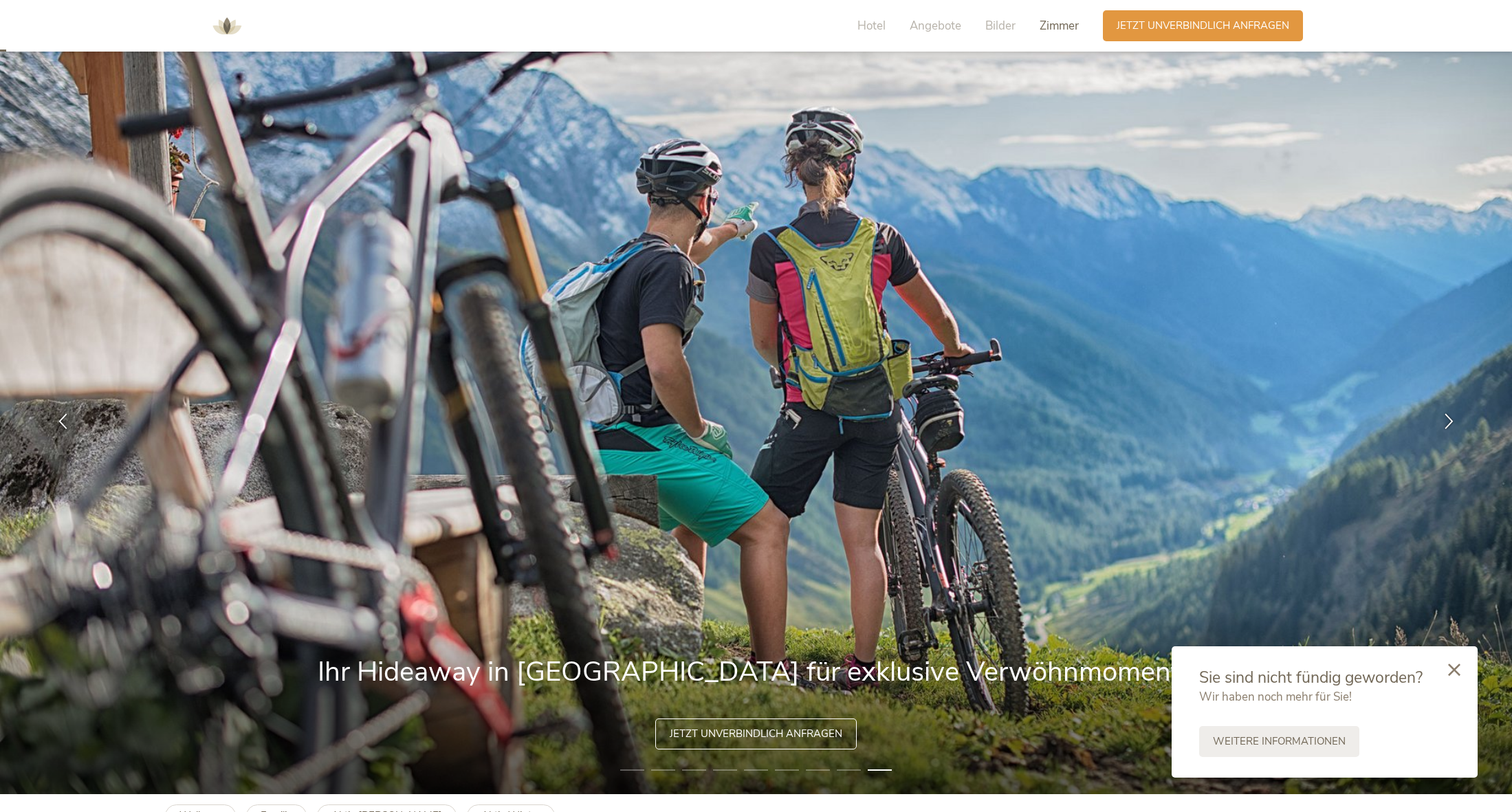
click at [1053, 24] on span "Zimmer" at bounding box center [1058, 25] width 39 height 16
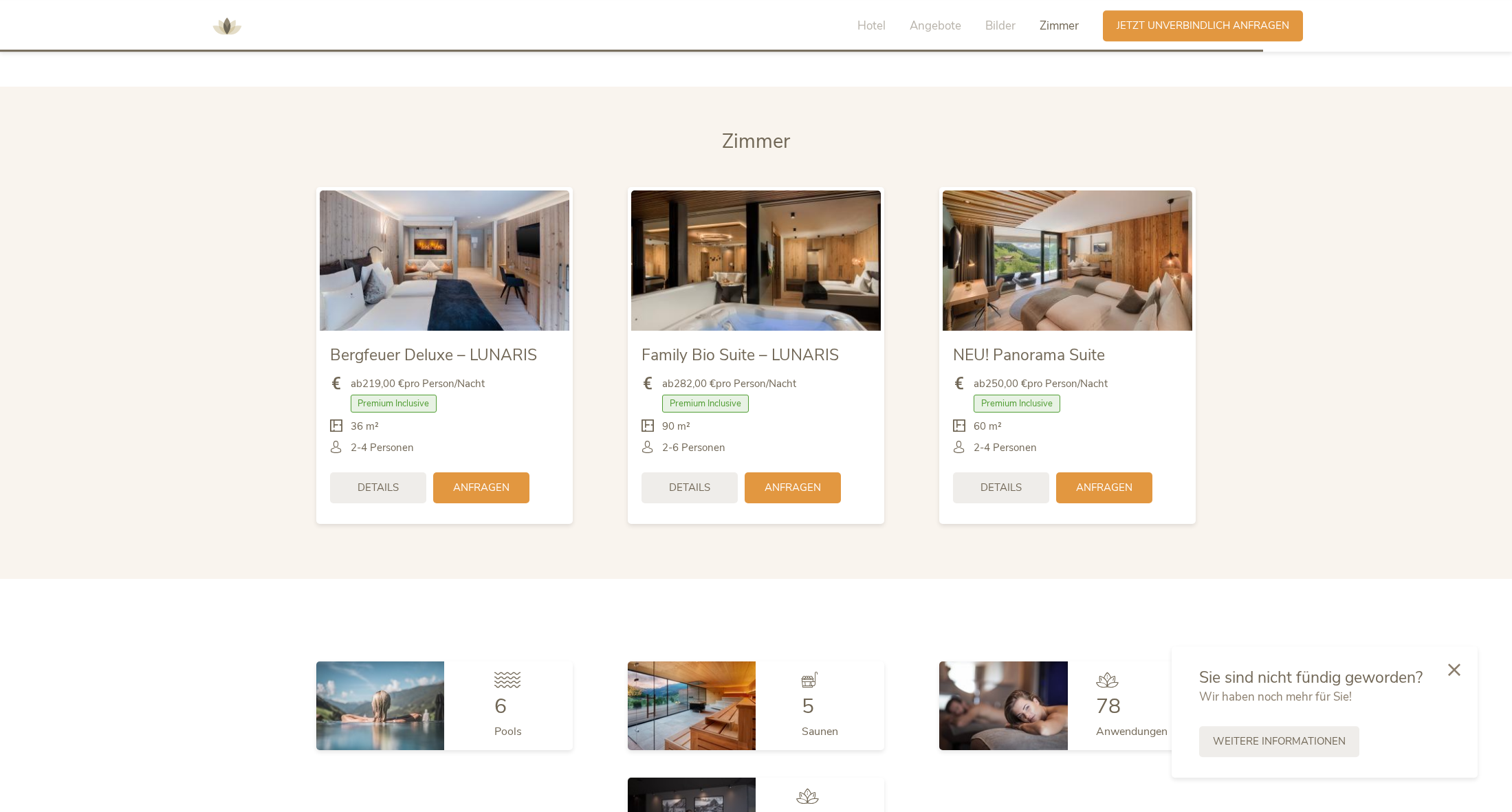
scroll to position [3458, 0]
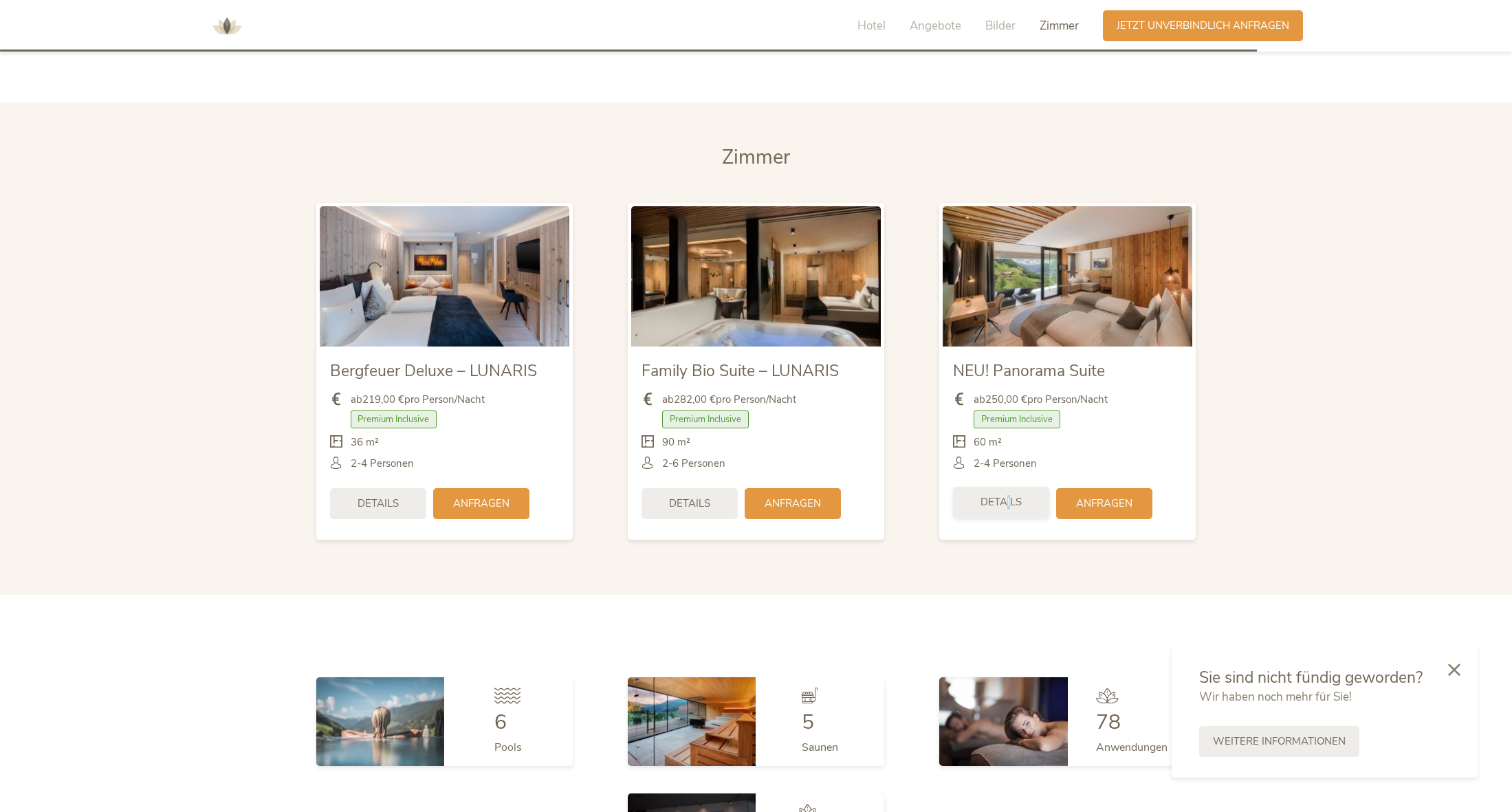
click at [1007, 495] on span "Details" at bounding box center [1001, 502] width 41 height 14
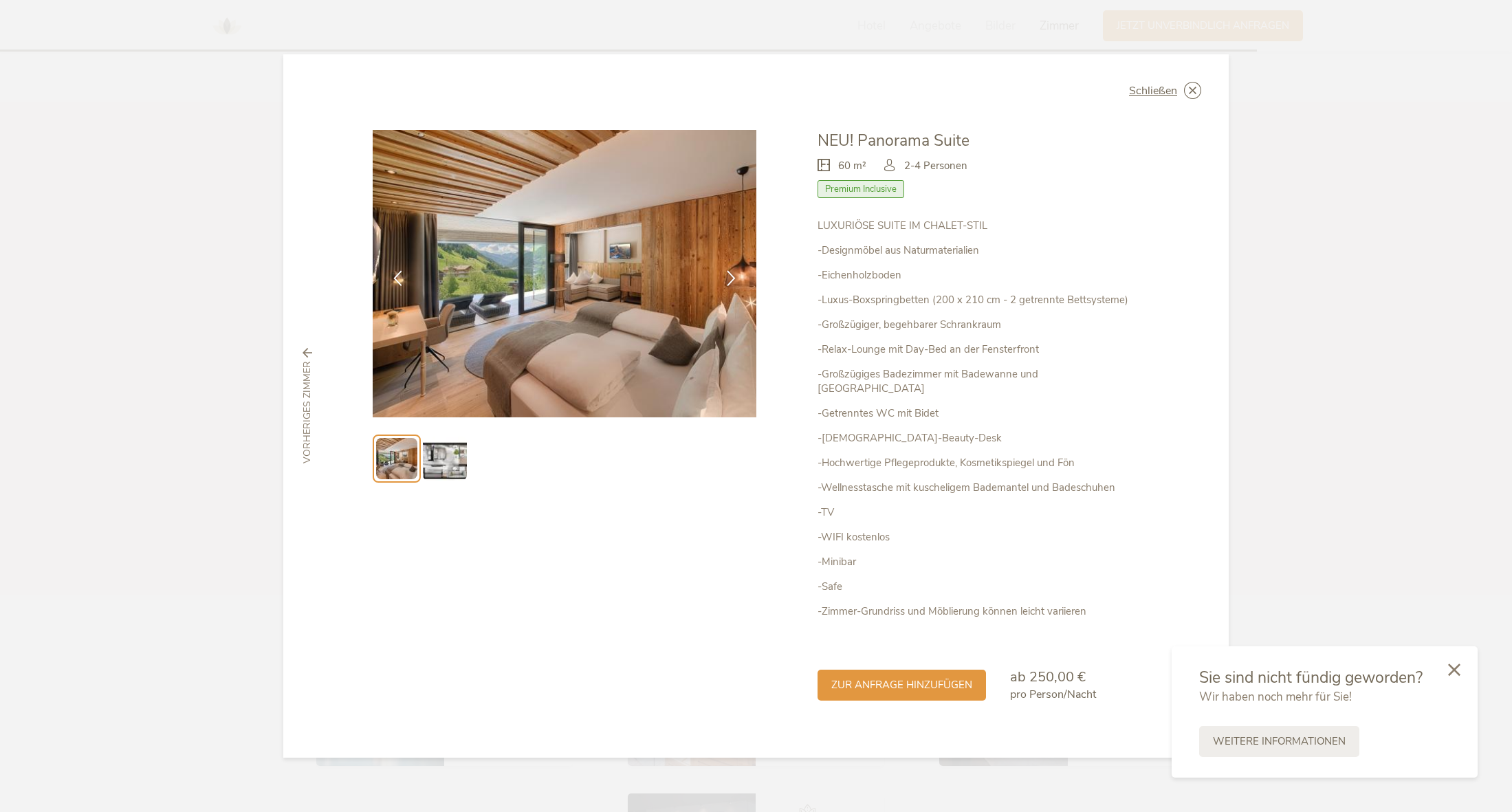
click at [624, 294] on img at bounding box center [565, 274] width 383 height 287
click at [732, 284] on icon at bounding box center [731, 277] width 16 height 16
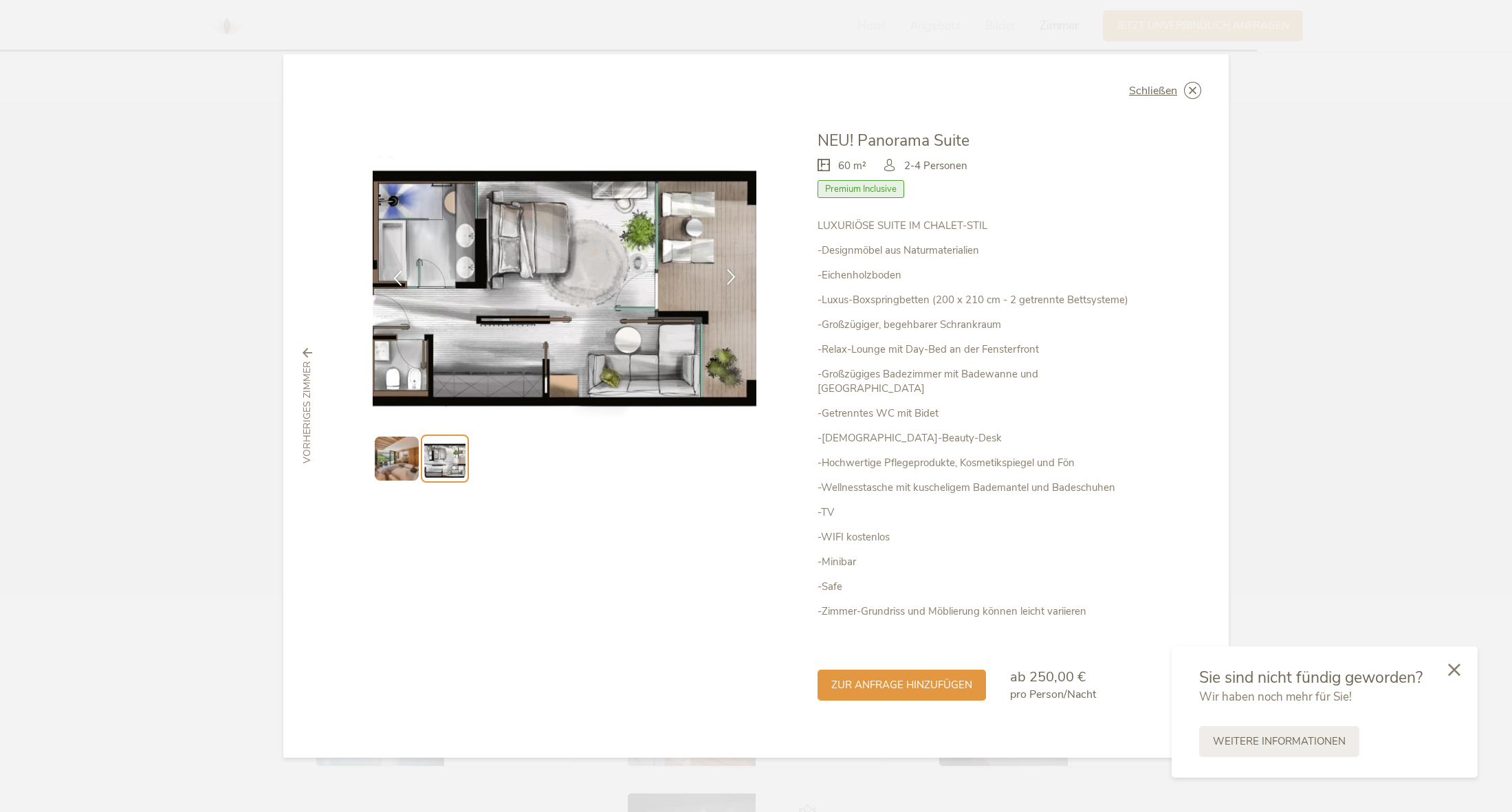
click at [732, 284] on icon at bounding box center [731, 277] width 16 height 16
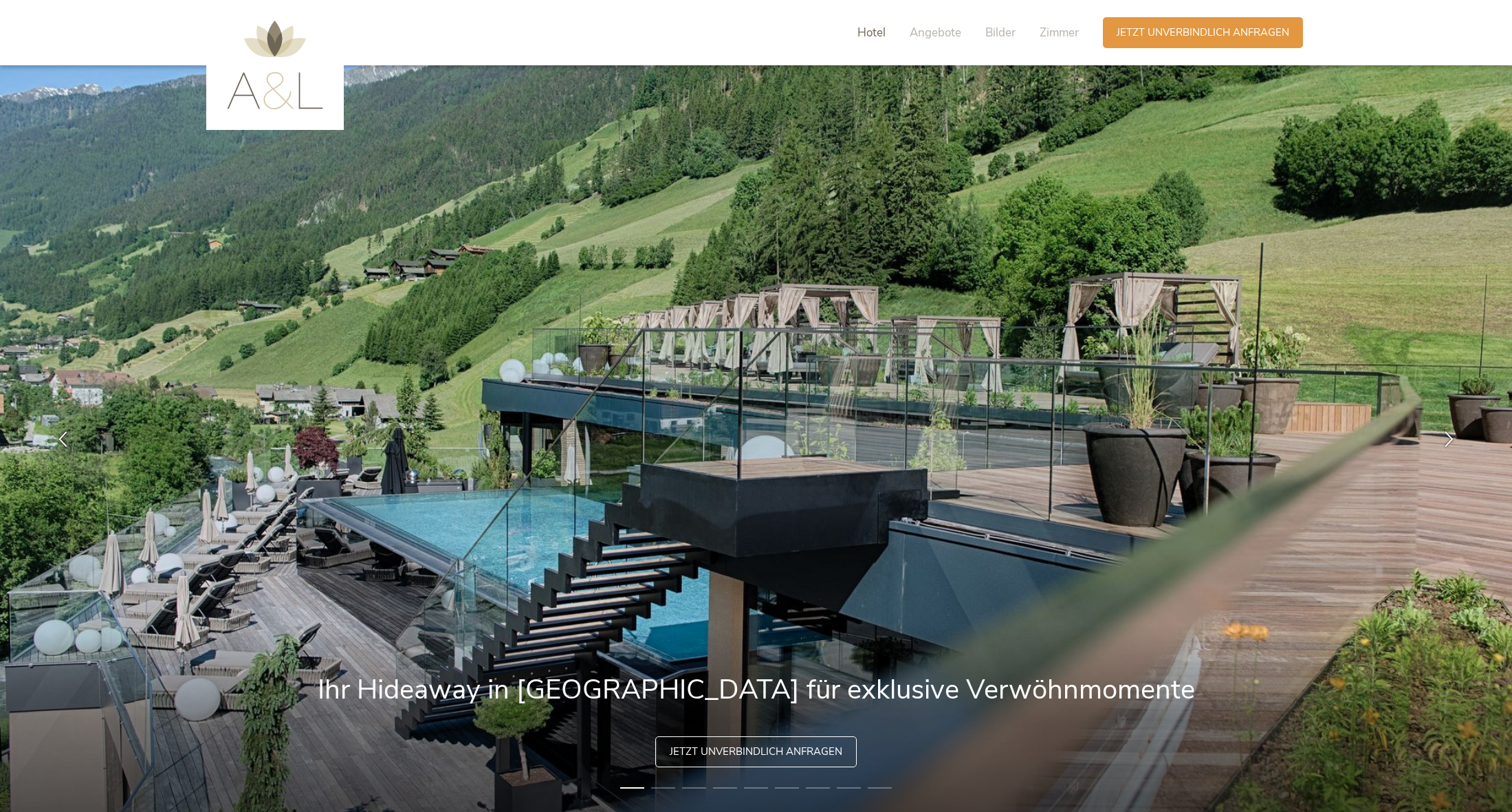
click at [862, 32] on span "Hotel" at bounding box center [872, 33] width 28 height 16
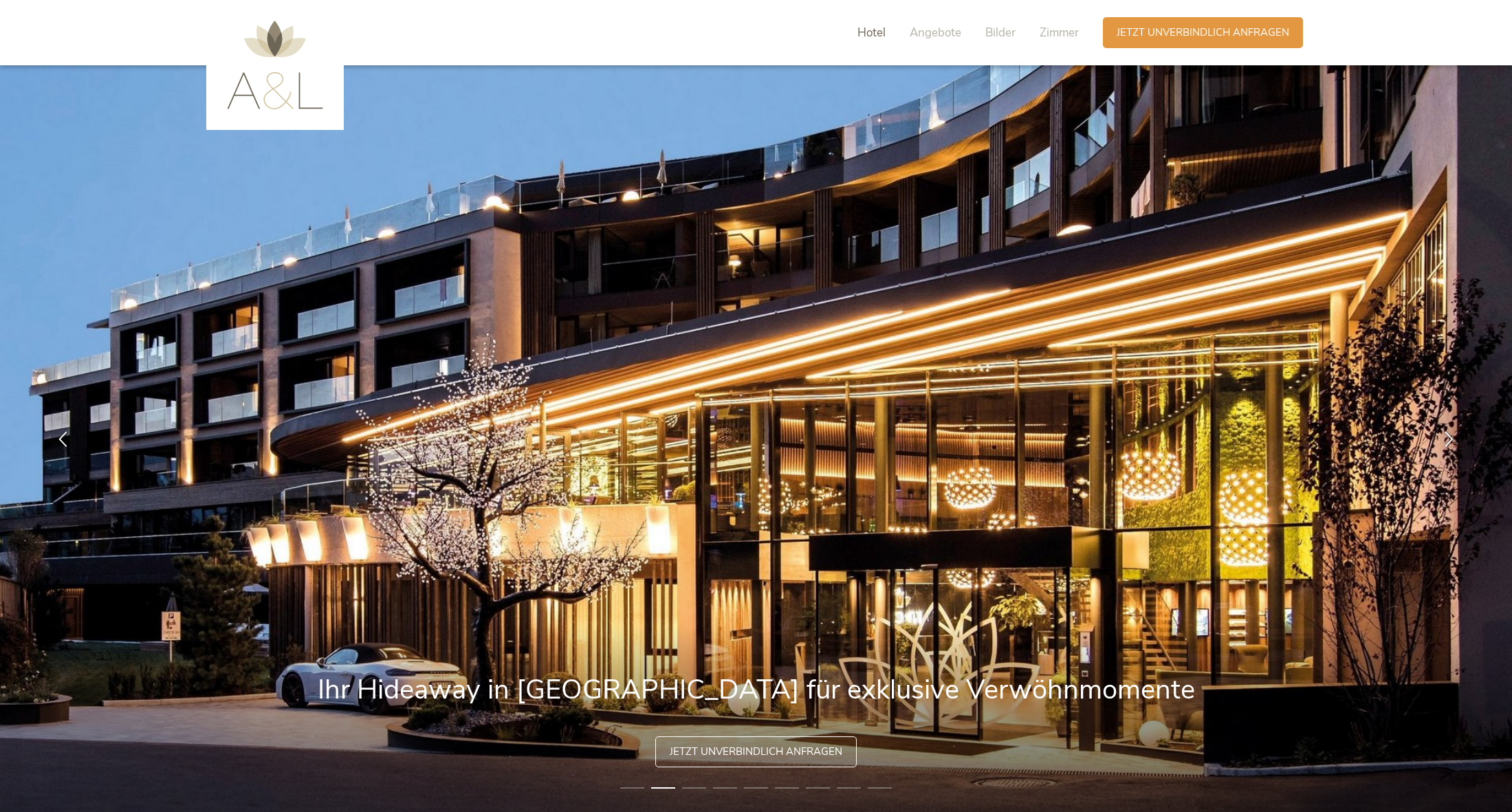
click at [877, 34] on span "Hotel" at bounding box center [872, 33] width 28 height 16
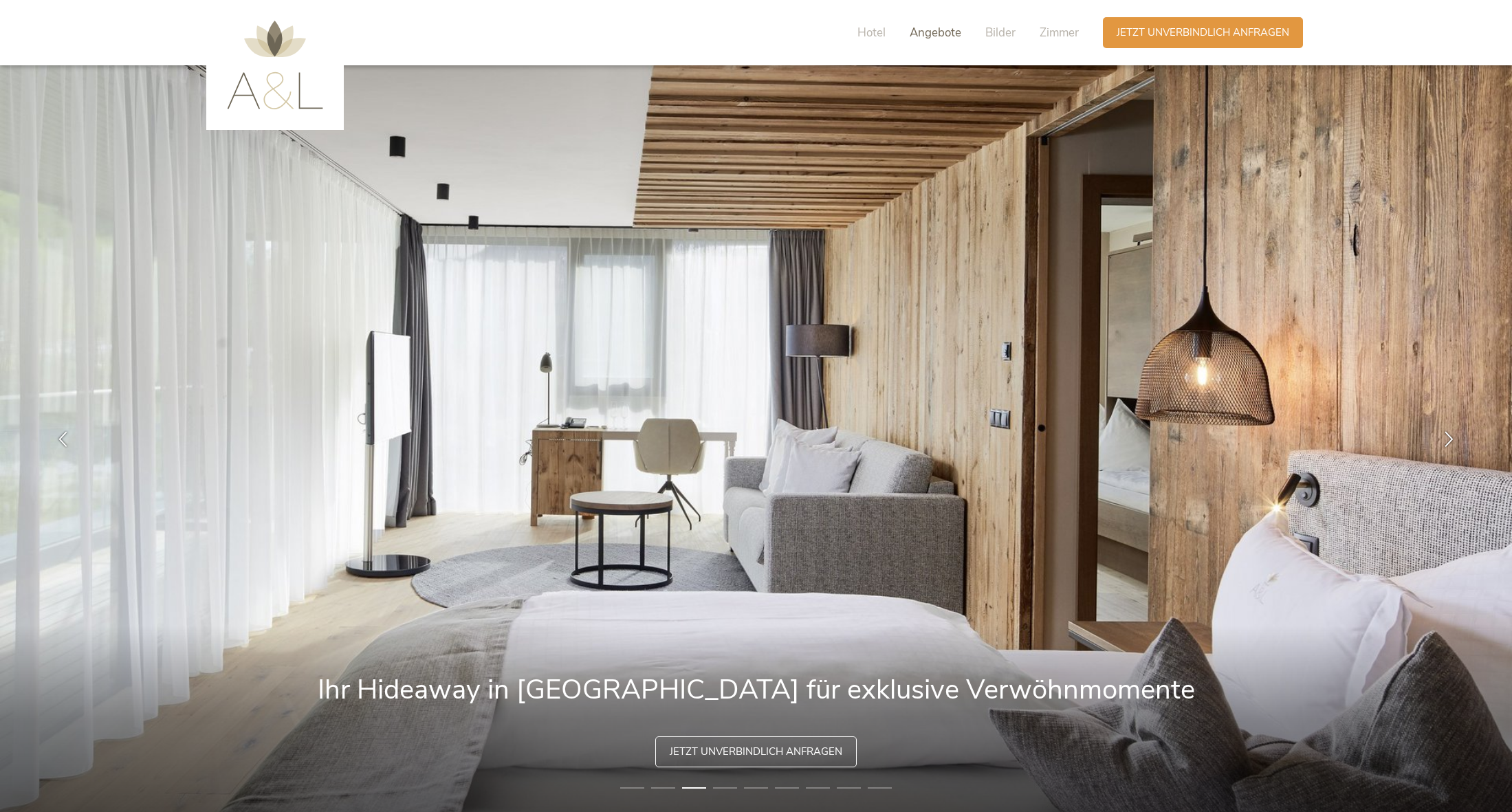
click at [934, 39] on span "Angebote" at bounding box center [935, 33] width 52 height 16
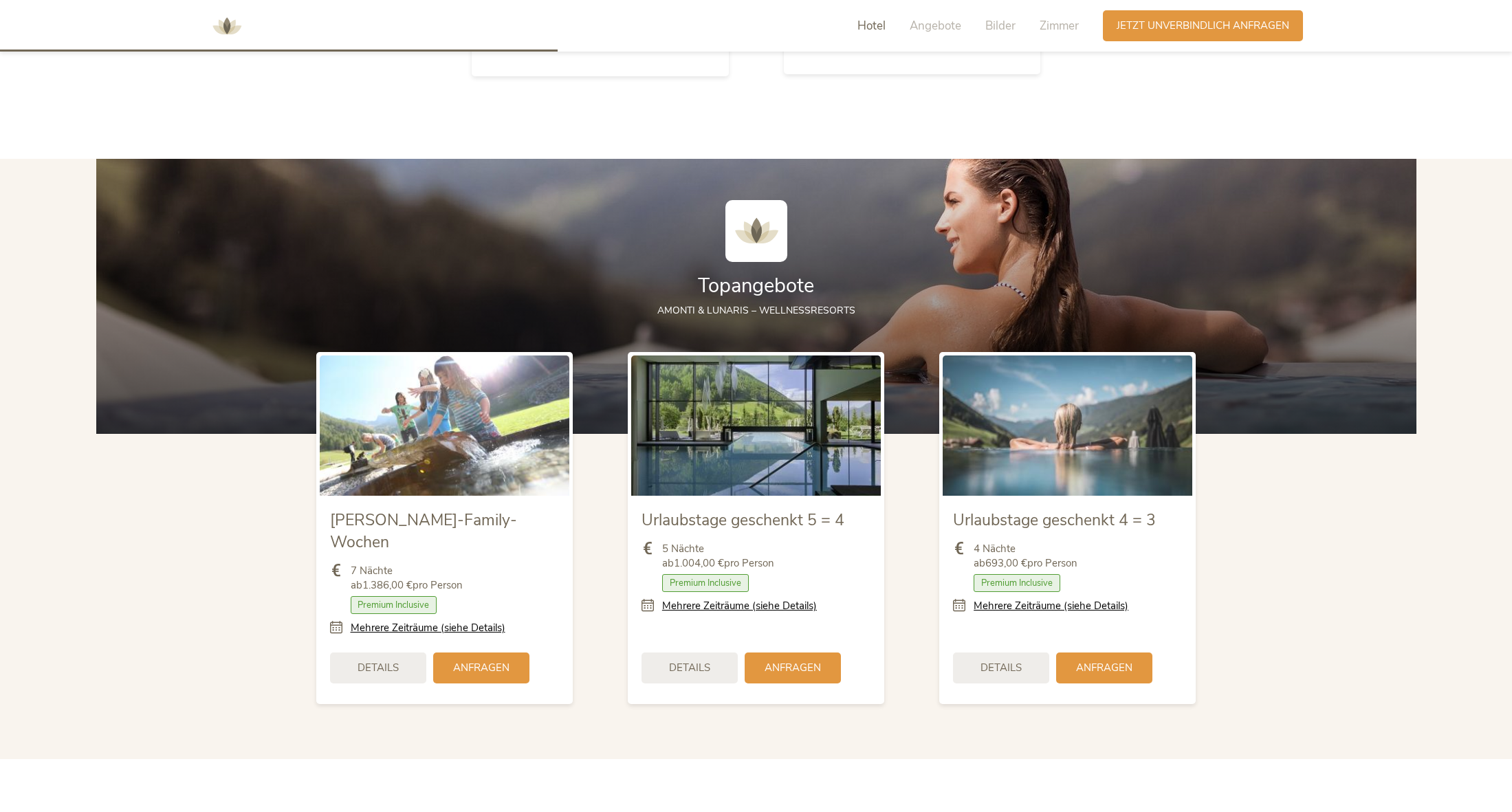
scroll to position [1676, 0]
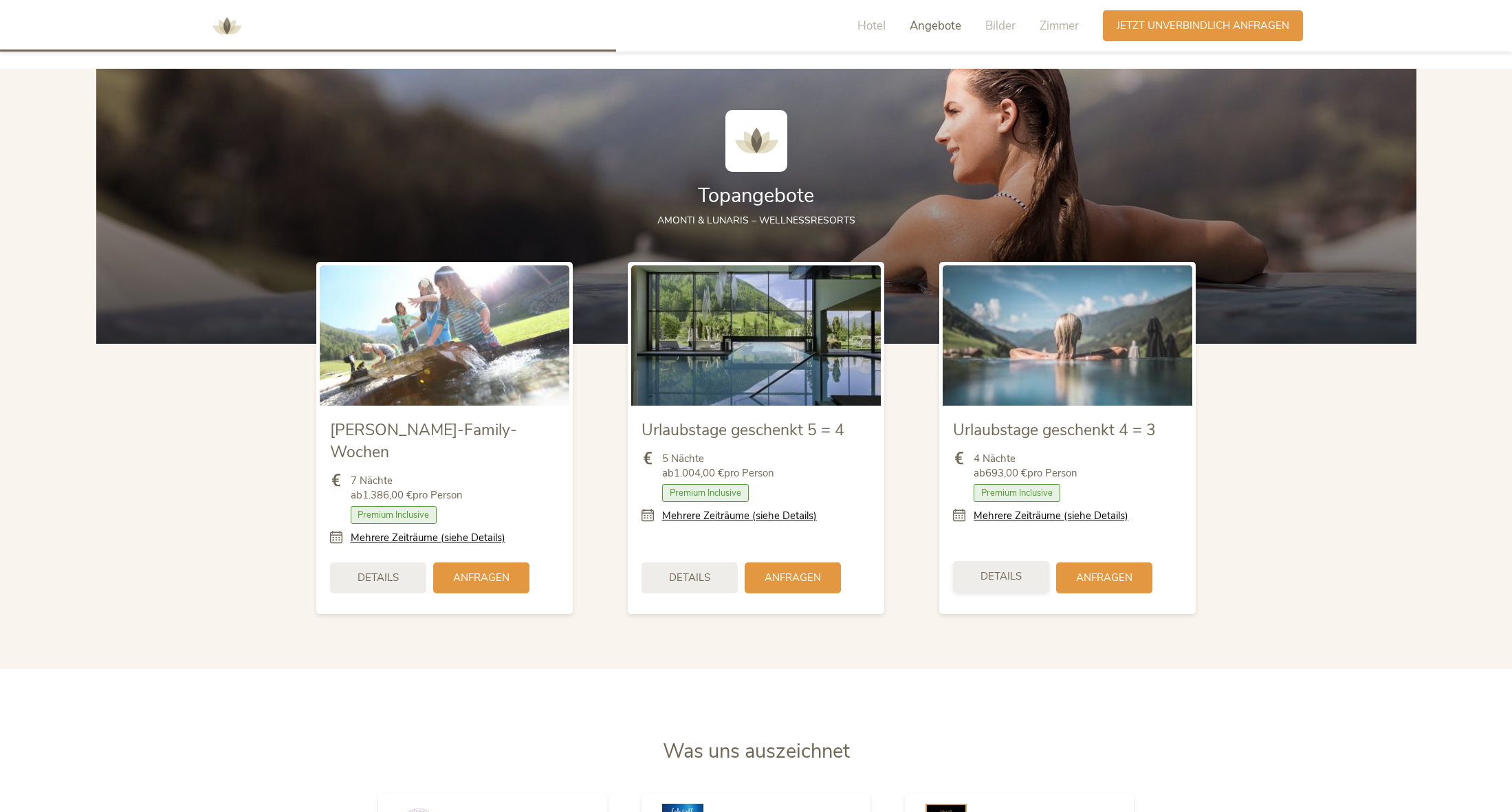
click at [991, 561] on div "Details" at bounding box center [1001, 576] width 96 height 31
